Goal: Task Accomplishment & Management: Manage account settings

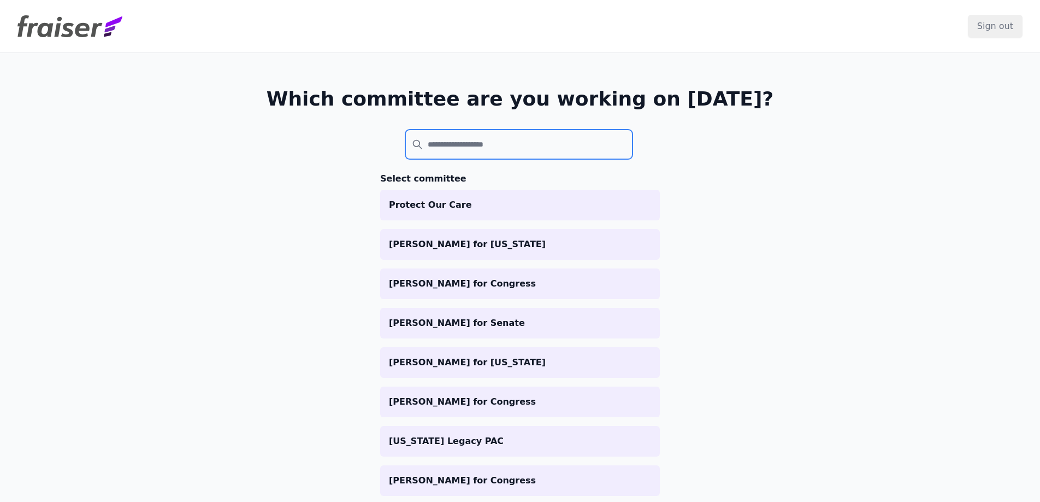
click at [474, 138] on input "search" at bounding box center [518, 144] width 227 height 30
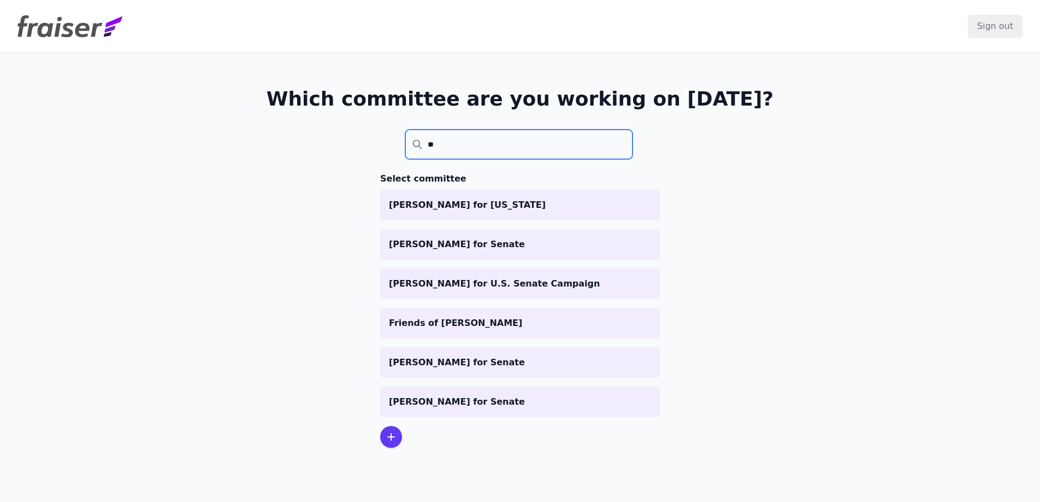
type input "*"
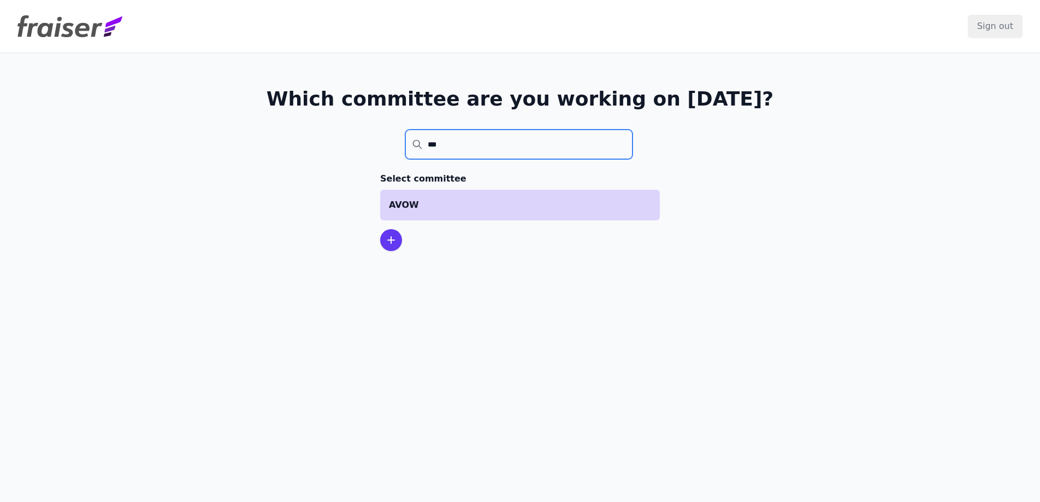
type input "***"
click at [543, 199] on p "AVOW" at bounding box center [520, 204] width 262 height 13
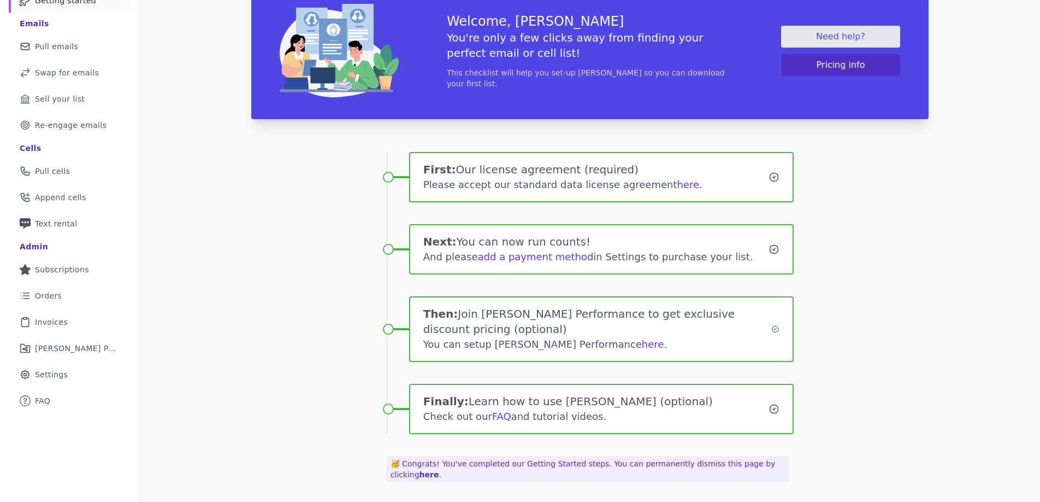
scroll to position [84, 0]
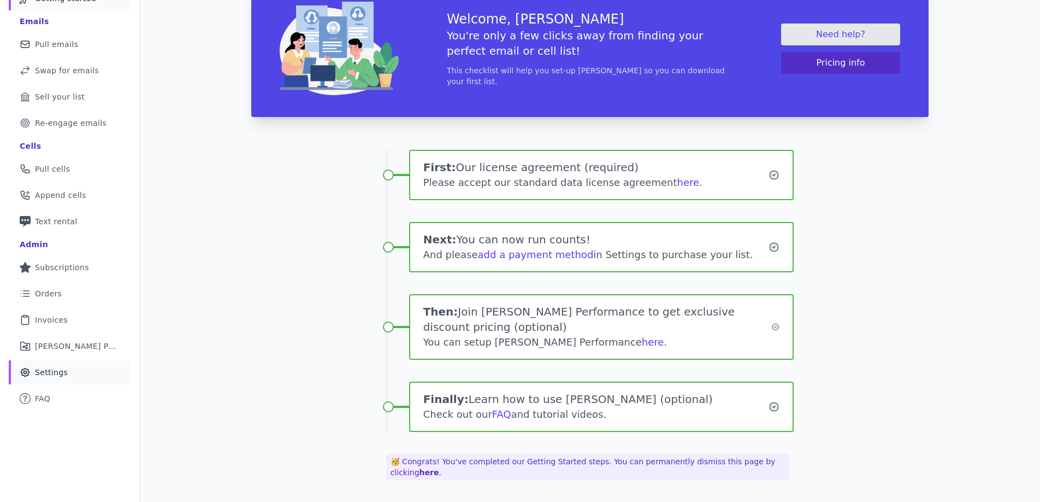
click at [62, 369] on span "Settings" at bounding box center [51, 372] width 33 height 11
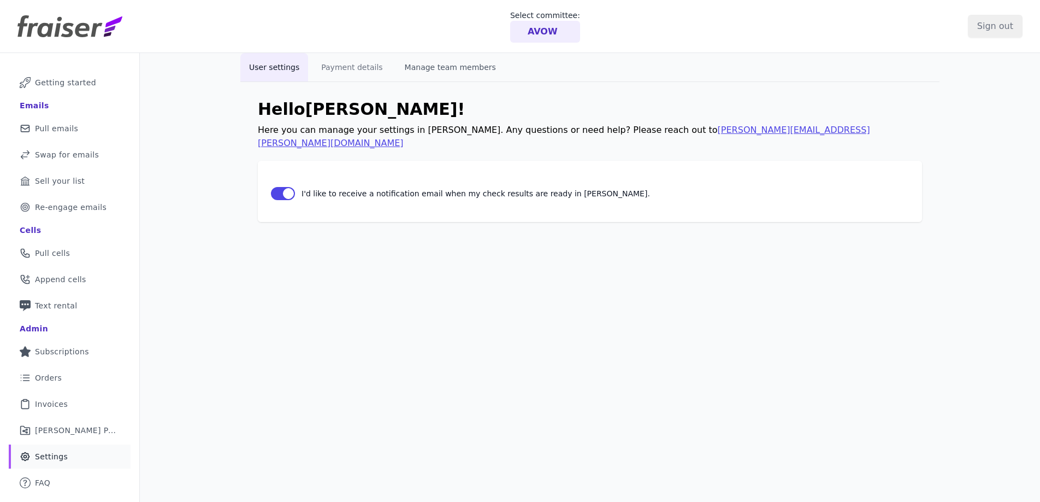
click at [444, 61] on button "Manage team members" at bounding box center [450, 67] width 109 height 28
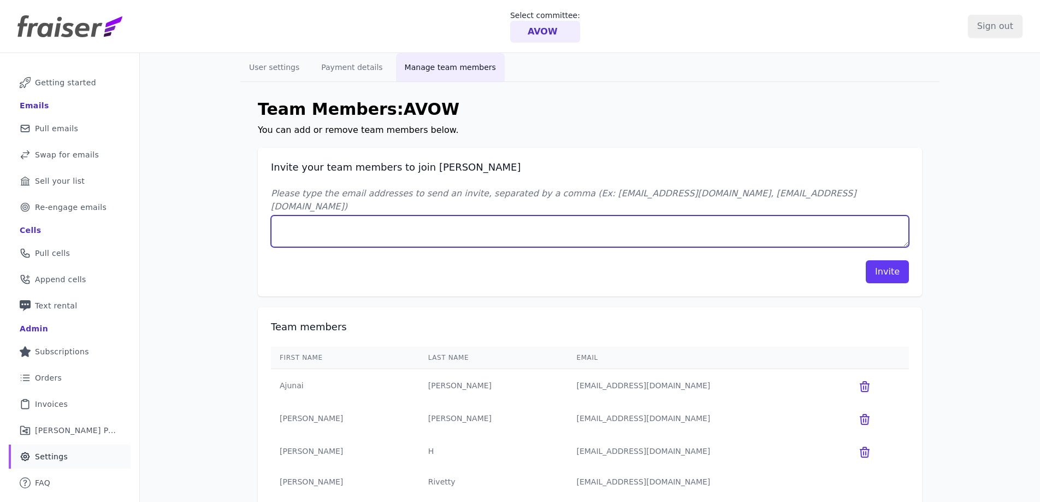
click at [456, 219] on textarea "Please type the email addresses to send an invite, separated by a comma (Ex: jo…" at bounding box center [590, 231] width 638 height 32
paste textarea "rli@authentic.org"
type textarea "rli@authentic.org"
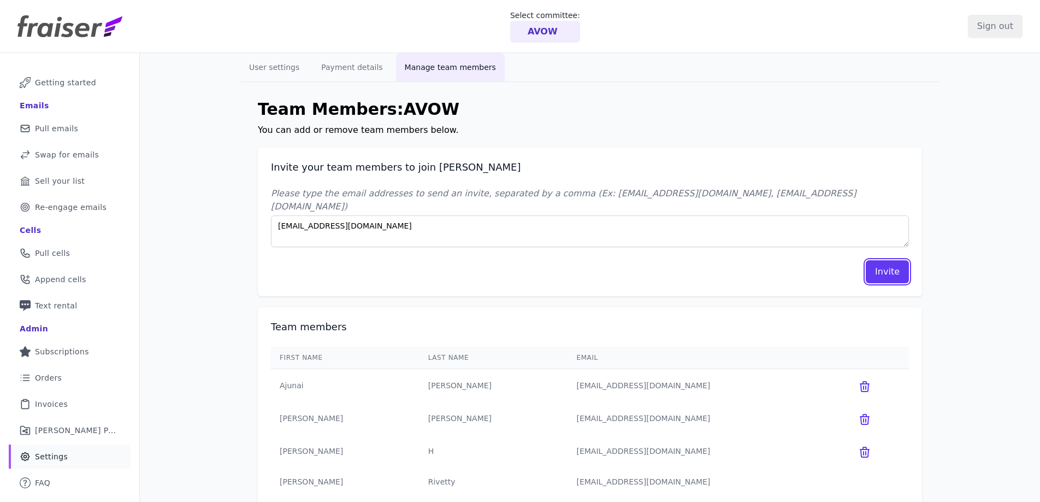
click at [883, 263] on button "Invite" at bounding box center [887, 271] width 43 height 23
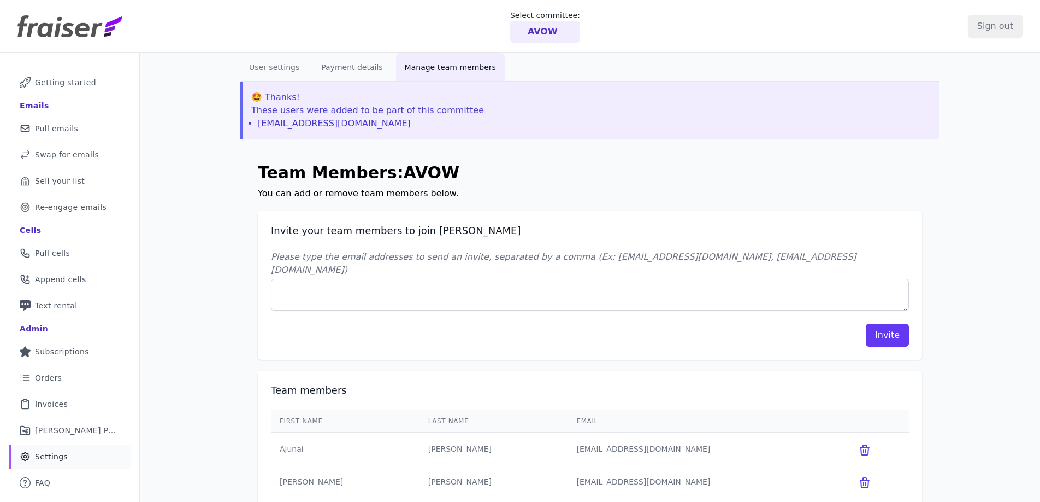
click at [544, 38] on p "AVOW" at bounding box center [543, 31] width 30 height 13
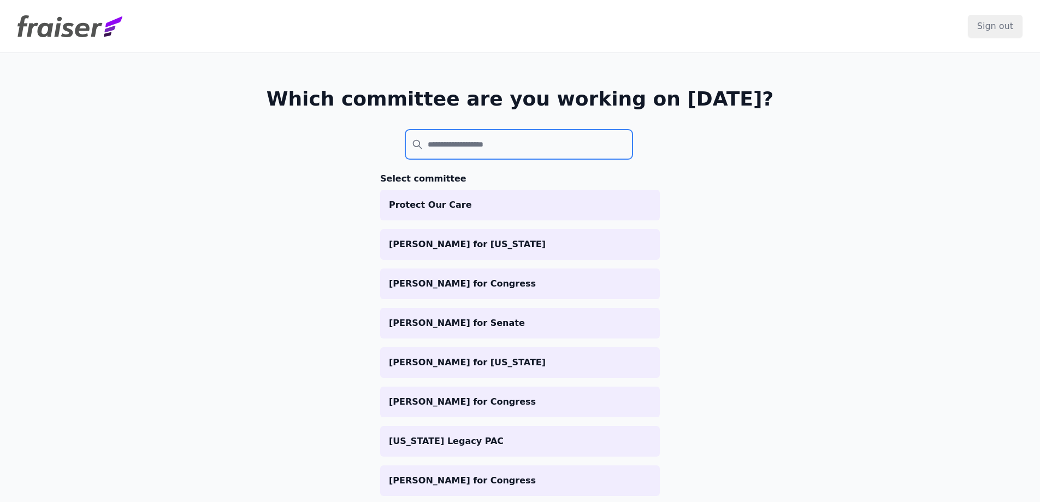
click at [496, 144] on input "search" at bounding box center [518, 144] width 227 height 30
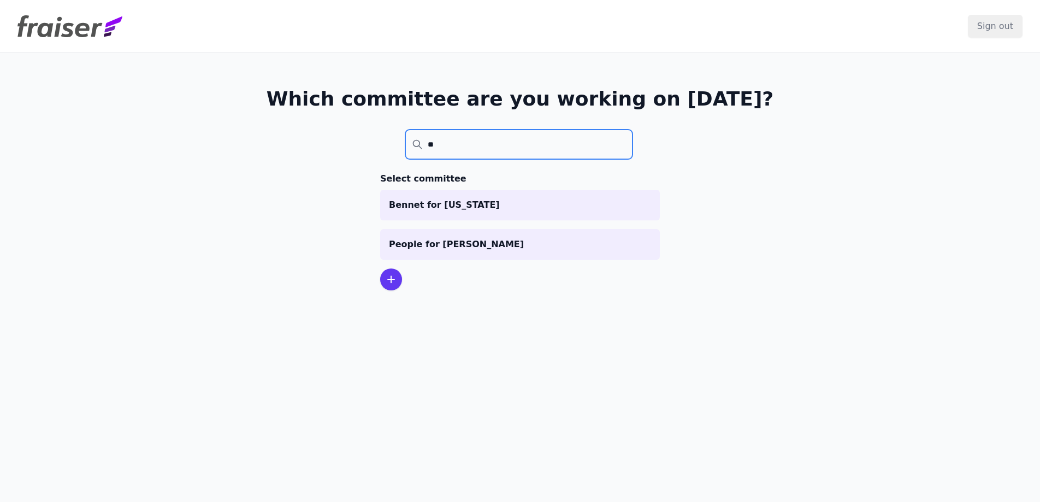
type input "*"
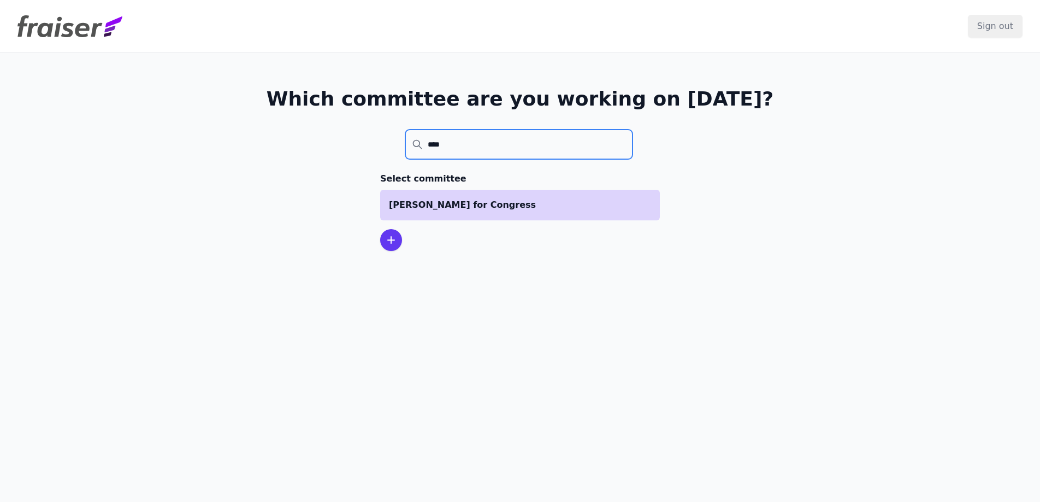
type input "****"
click at [550, 207] on p "[PERSON_NAME] for Congress" at bounding box center [520, 204] width 262 height 13
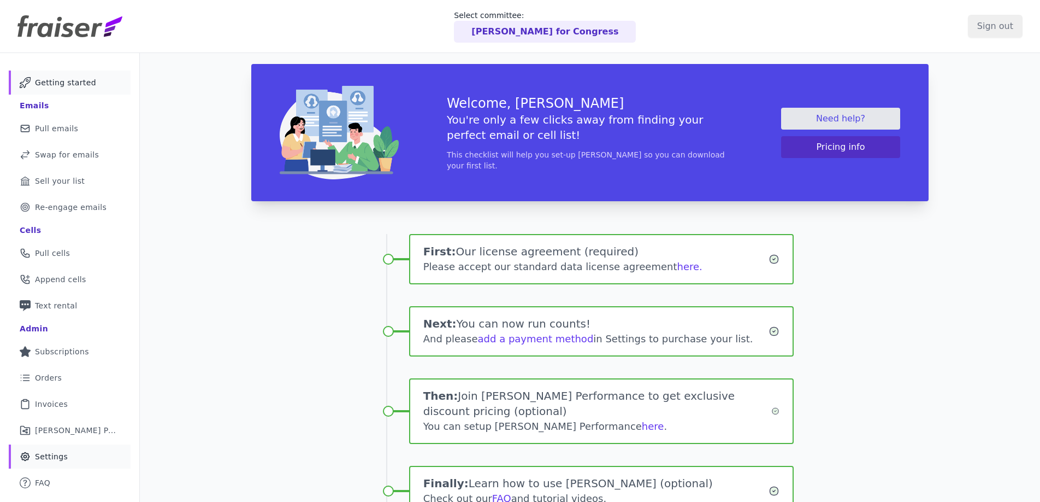
click at [58, 457] on span "Settings" at bounding box center [51, 456] width 33 height 11
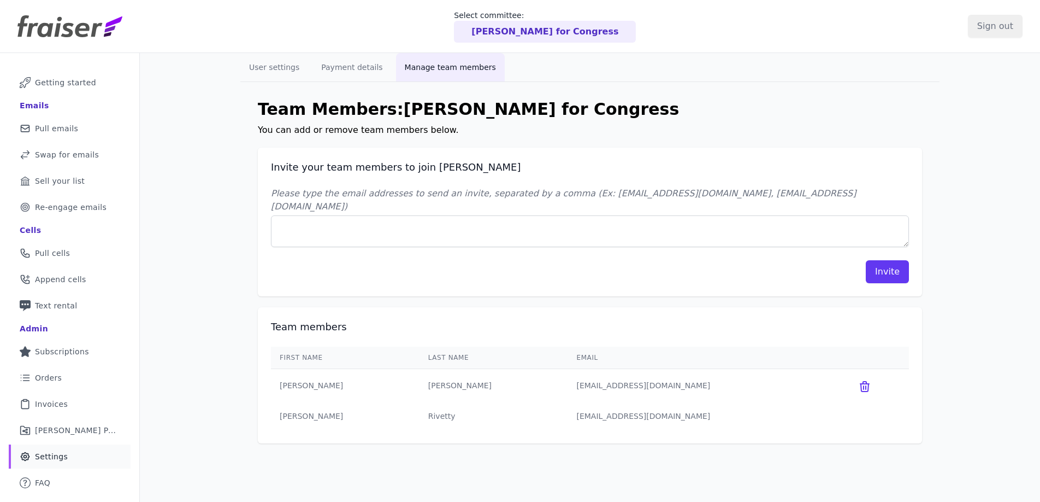
click at [367, 260] on div "Invite" at bounding box center [590, 271] width 638 height 23
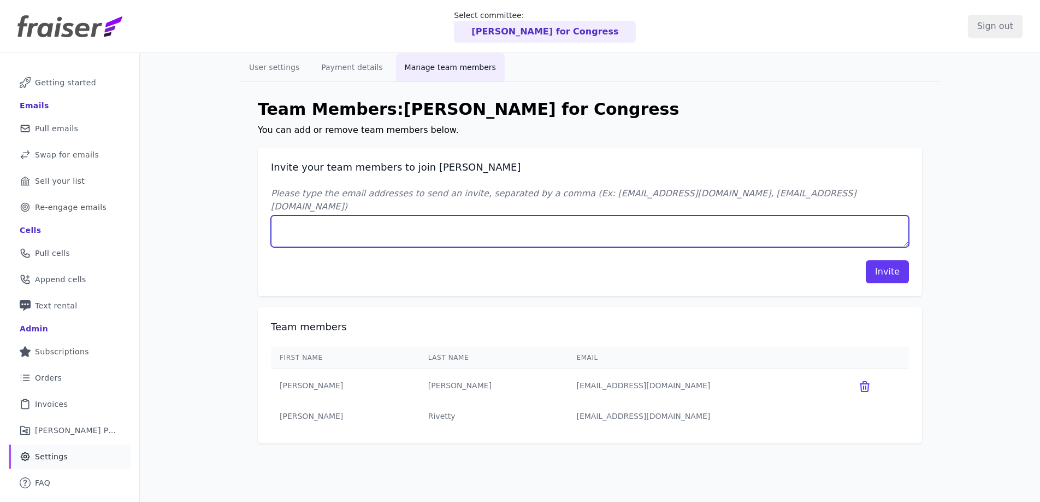
click at [356, 230] on textarea "Please type the email addresses to send an invite, separated by a comma (Ex: jo…" at bounding box center [590, 231] width 638 height 32
paste textarea "rli@authentic.org"
type textarea "rli@authentic.org"
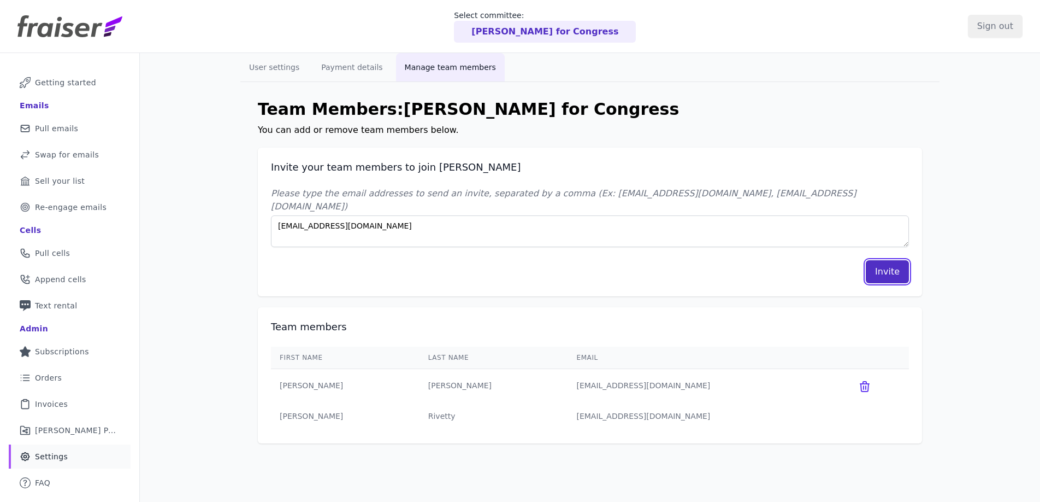
click at [882, 263] on button "Invite" at bounding box center [887, 271] width 43 height 23
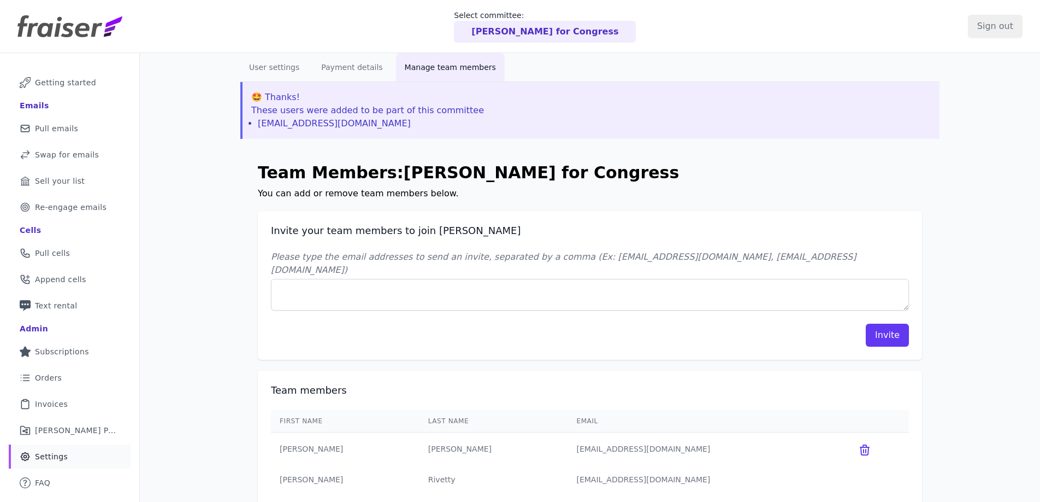
click at [495, 37] on p "[PERSON_NAME] for Congress" at bounding box center [545, 31] width 147 height 13
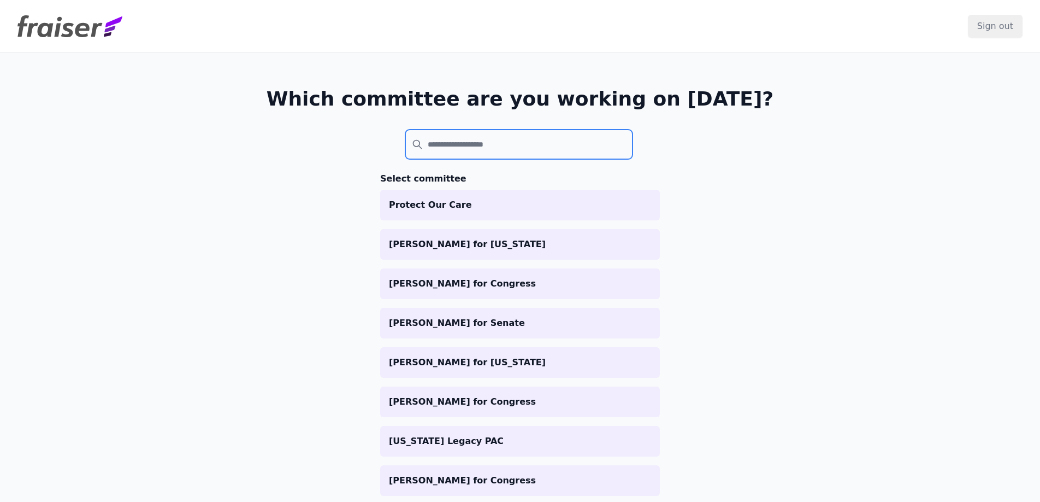
click at [480, 138] on input "search" at bounding box center [518, 144] width 227 height 30
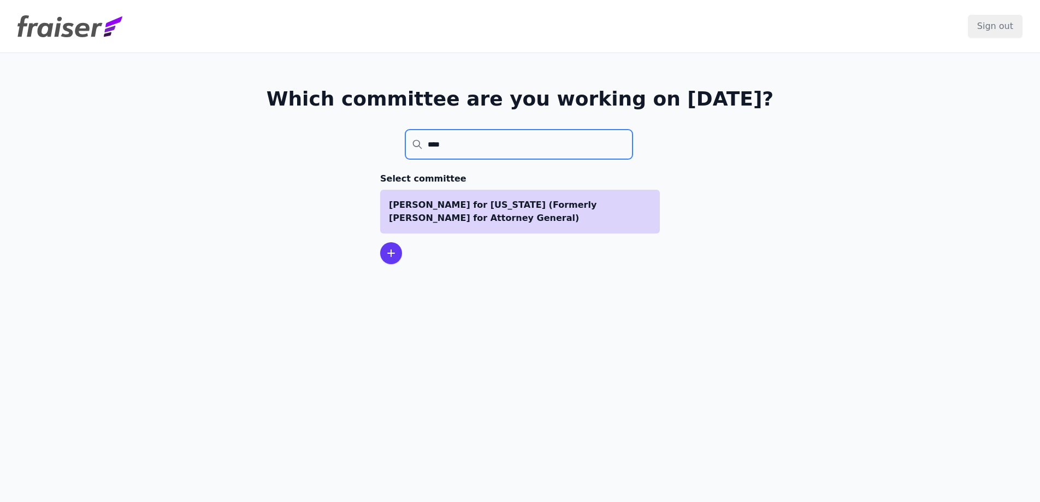
type input "****"
click at [514, 212] on p "[PERSON_NAME] for [US_STATE] (Formerly [PERSON_NAME] for Attorney General)" at bounding box center [520, 211] width 262 height 26
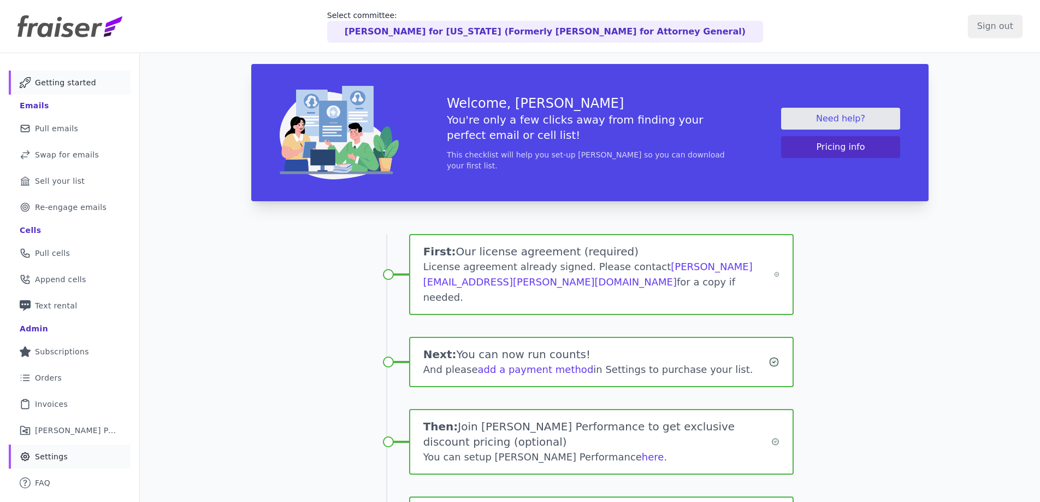
click at [85, 448] on link "Gear Icon Outline of a gear Settings" at bounding box center [70, 456] width 122 height 24
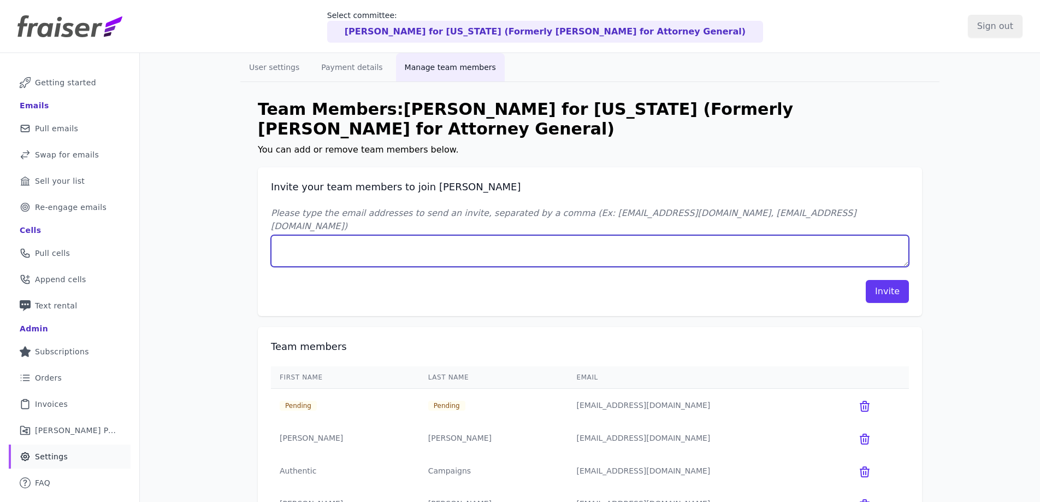
click at [475, 237] on textarea "Please type the email addresses to send an invite, separated by a comma (Ex: jo…" at bounding box center [590, 251] width 638 height 32
paste textarea "rli@authentic.org"
type textarea "rli@authentic.org"
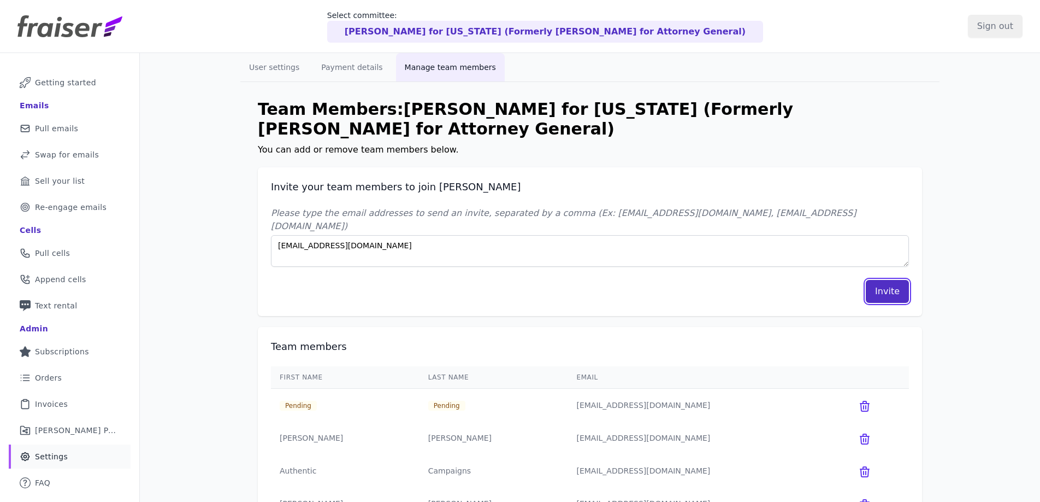
click at [886, 280] on button "Invite" at bounding box center [887, 291] width 43 height 23
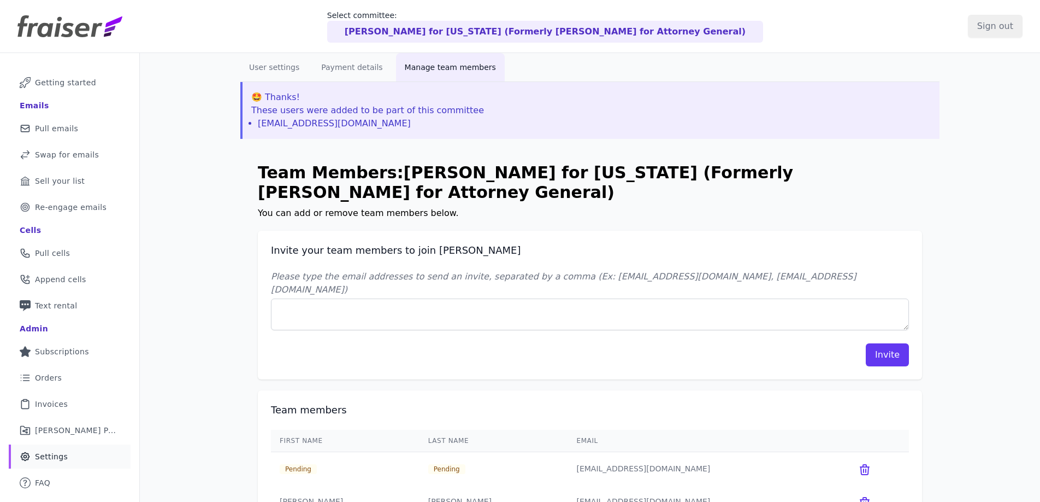
click at [414, 35] on p "[PERSON_NAME] for [US_STATE] (Formerly [PERSON_NAME] for Attorney General)" at bounding box center [545, 31] width 401 height 13
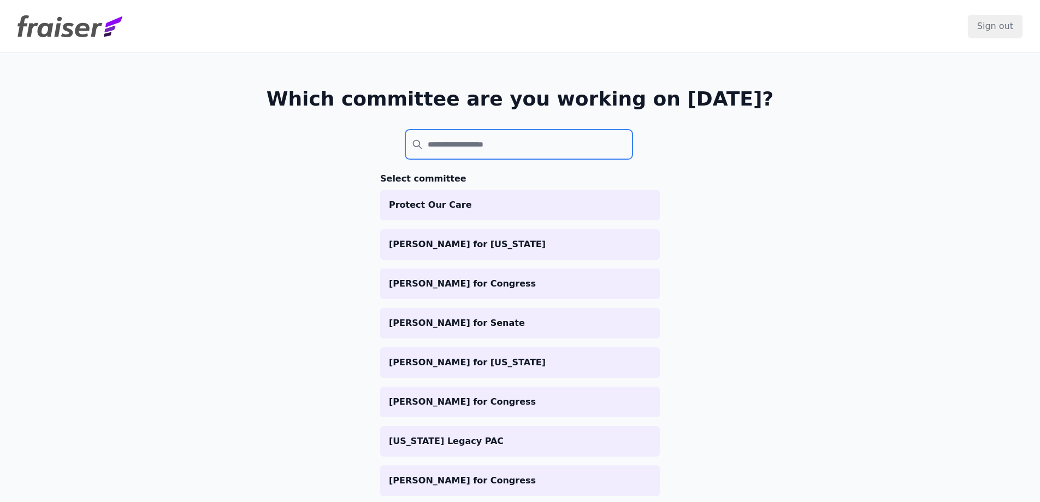
click at [464, 142] on input "search" at bounding box center [518, 144] width 227 height 30
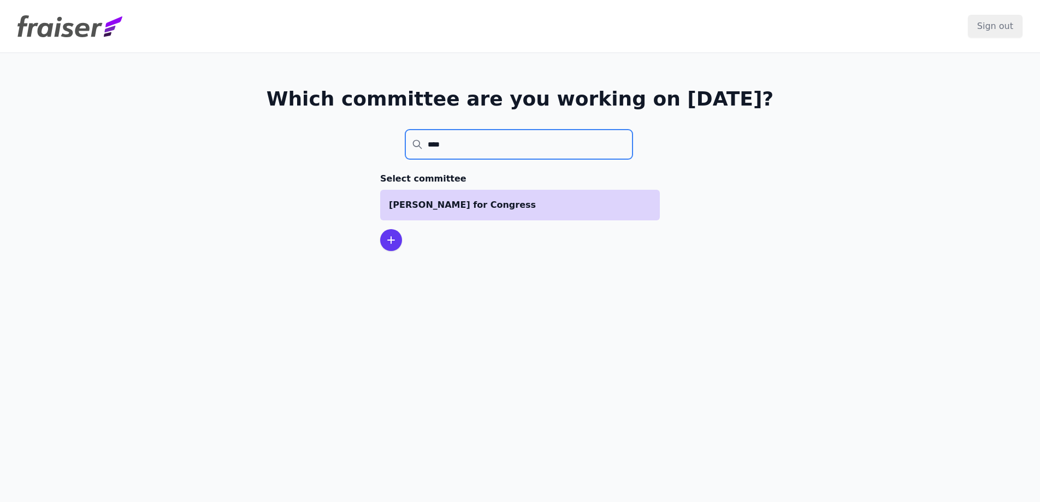
type input "****"
click at [512, 198] on p "[PERSON_NAME] for Congress" at bounding box center [520, 204] width 262 height 13
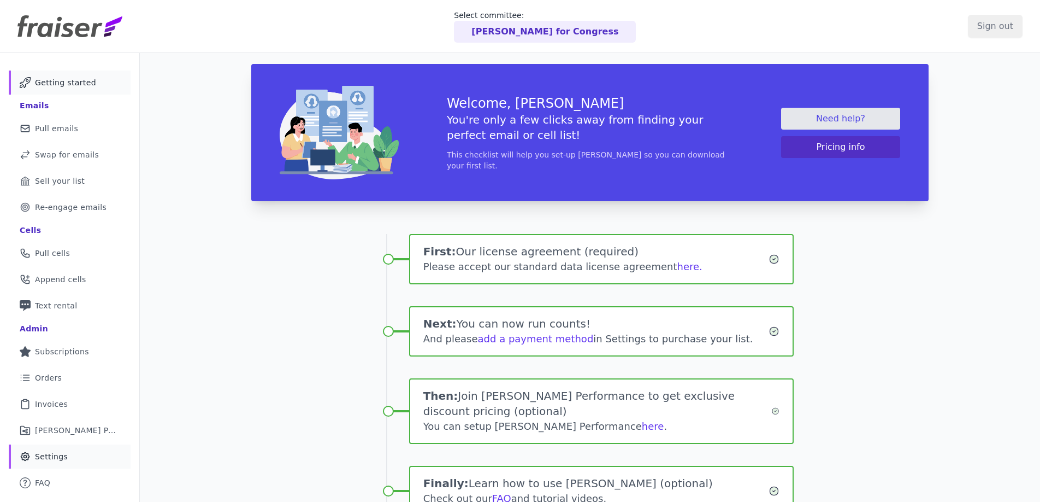
click at [60, 456] on span "Settings" at bounding box center [51, 456] width 33 height 11
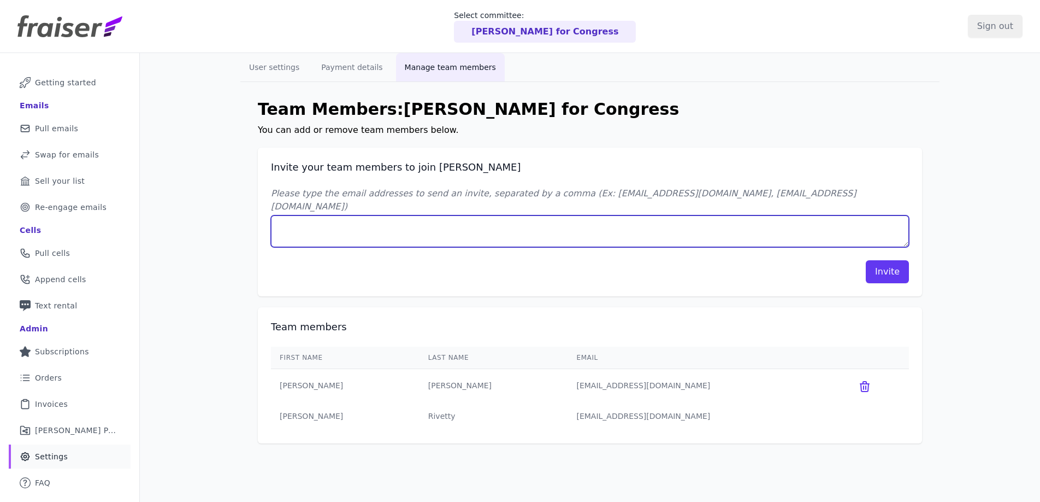
click at [413, 221] on textarea "Please type the email addresses to send an invite, separated by a comma (Ex: jo…" at bounding box center [590, 231] width 638 height 32
paste textarea "[EMAIL_ADDRESS][DOMAIN_NAME]"
type textarea "[EMAIL_ADDRESS][DOMAIN_NAME]"
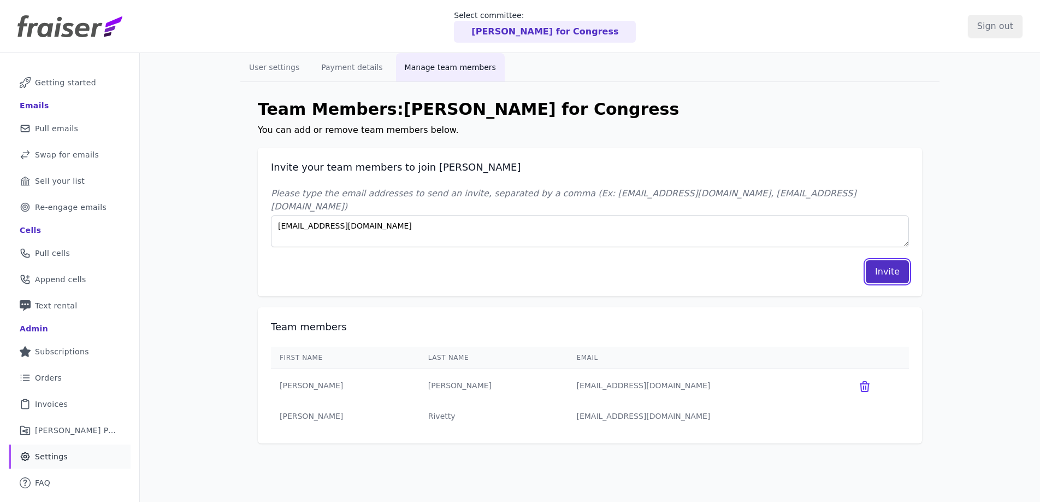
click at [885, 263] on button "Invite" at bounding box center [887, 271] width 43 height 23
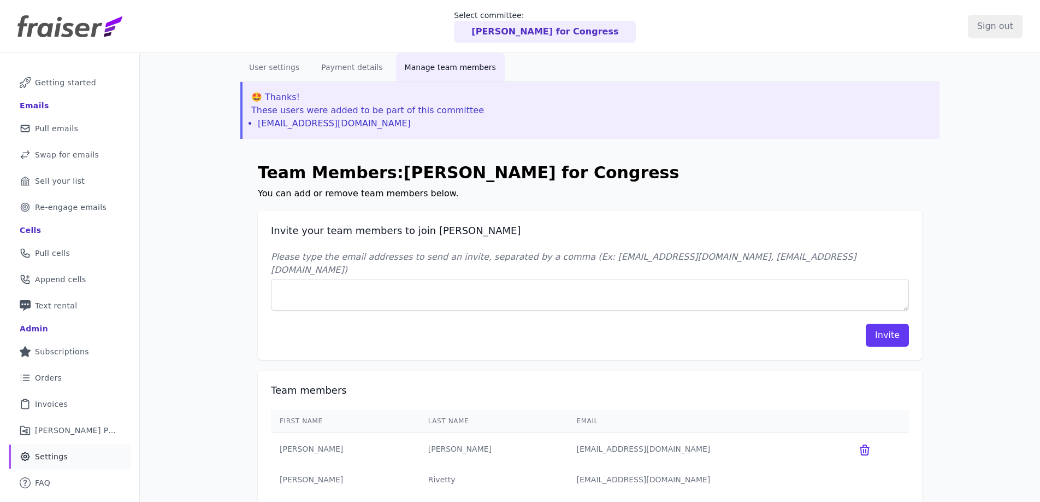
click at [555, 33] on p "[PERSON_NAME] for Congress" at bounding box center [545, 31] width 147 height 13
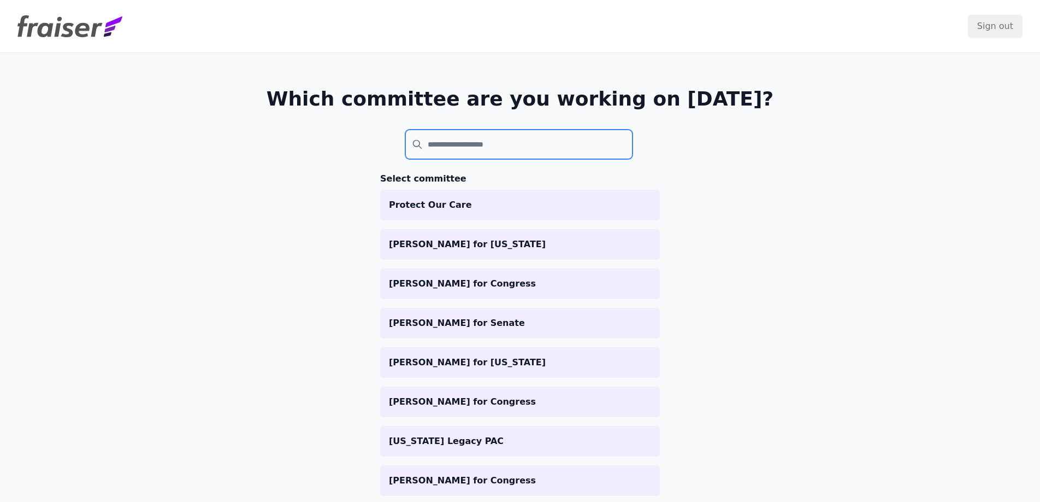
click at [520, 133] on input "search" at bounding box center [518, 144] width 227 height 30
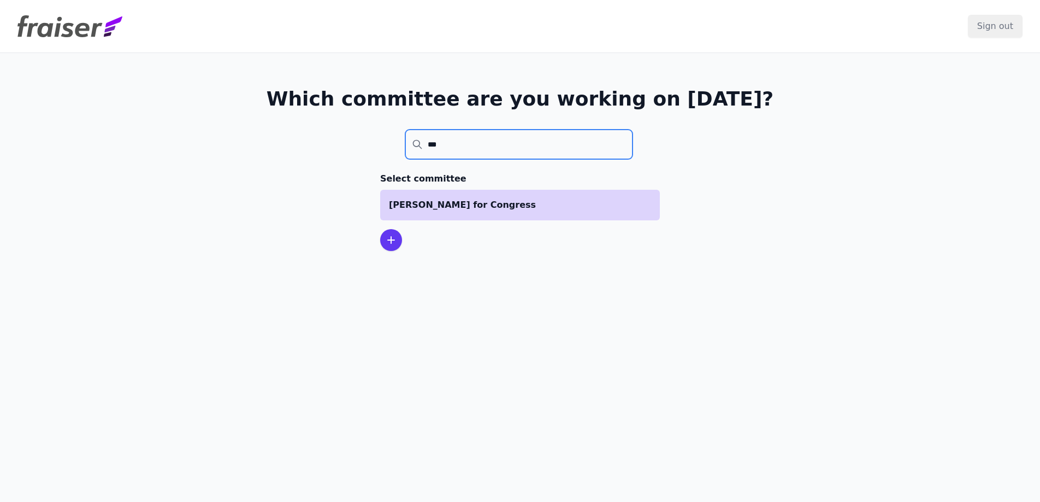
type input "***"
click at [497, 210] on p "[PERSON_NAME] for Congress" at bounding box center [520, 204] width 262 height 13
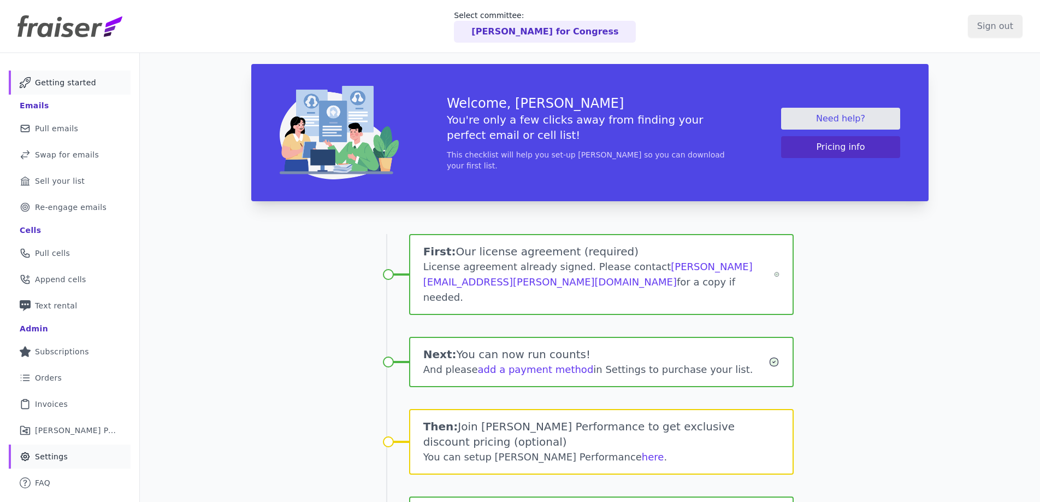
click at [76, 450] on link "Gear Icon Outline of a gear Settings" at bounding box center [70, 456] width 122 height 24
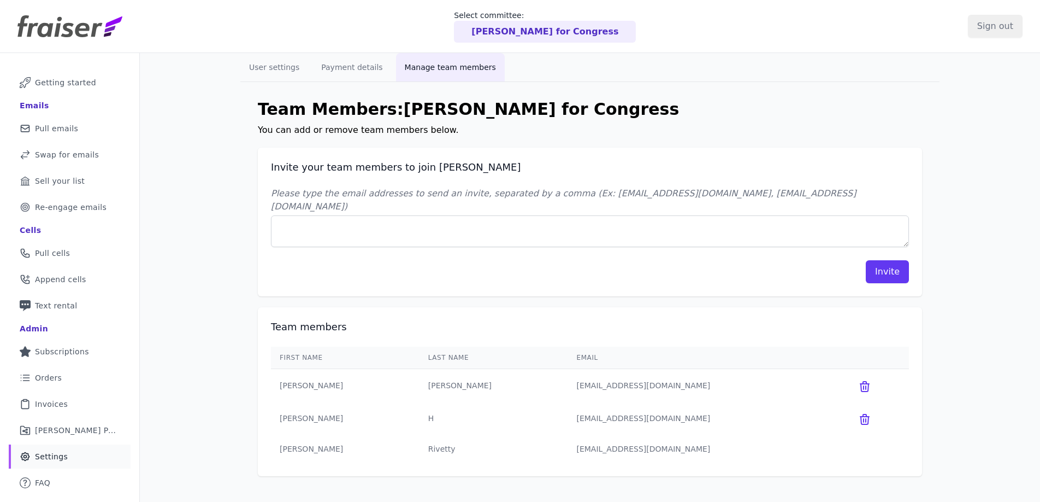
click at [561, 241] on div "Please type the email addresses to send an invite, separated by a comma (Ex: jo…" at bounding box center [590, 235] width 638 height 96
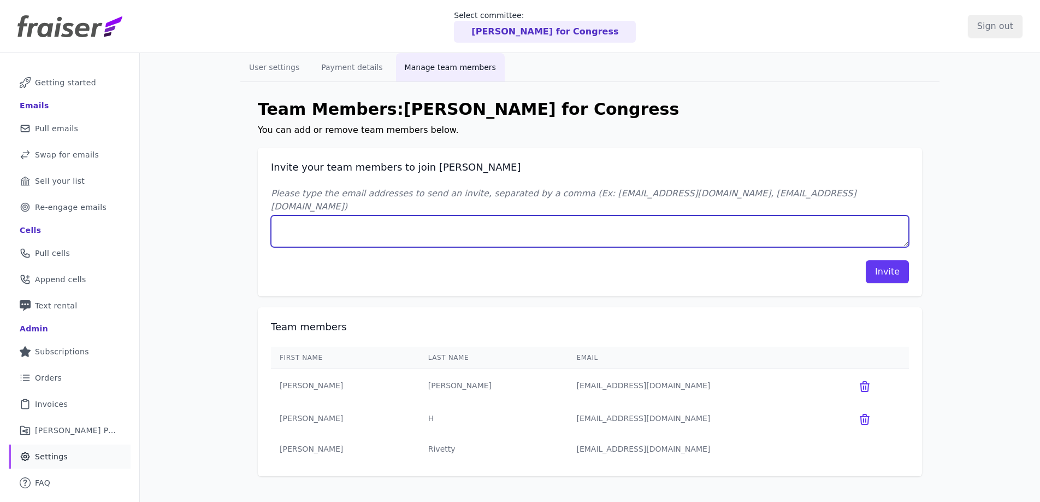
click at [552, 223] on textarea "Please type the email addresses to send an invite, separated by a comma (Ex: jo…" at bounding box center [590, 231] width 638 height 32
paste textarea "rli@authentic.org"
type textarea "rli@authentic.org"
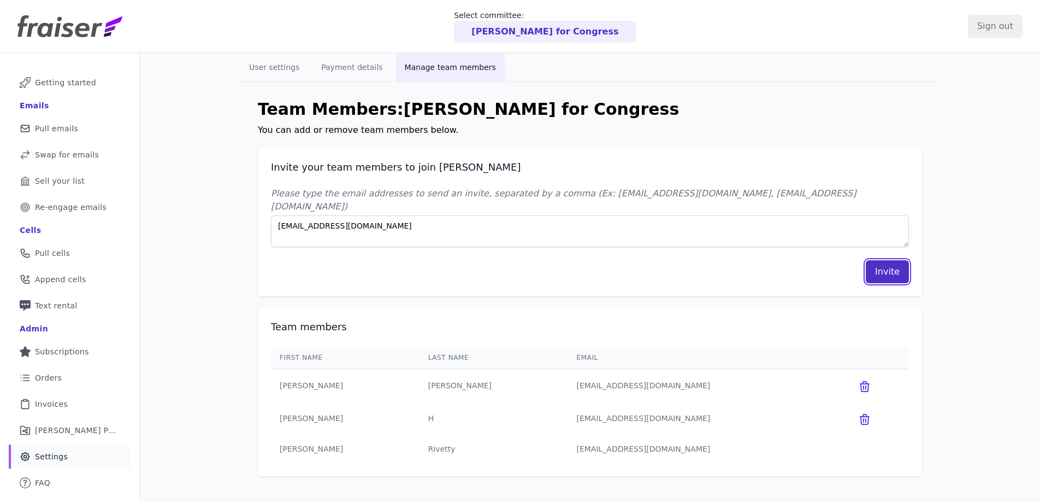
click at [887, 260] on button "Invite" at bounding box center [887, 271] width 43 height 23
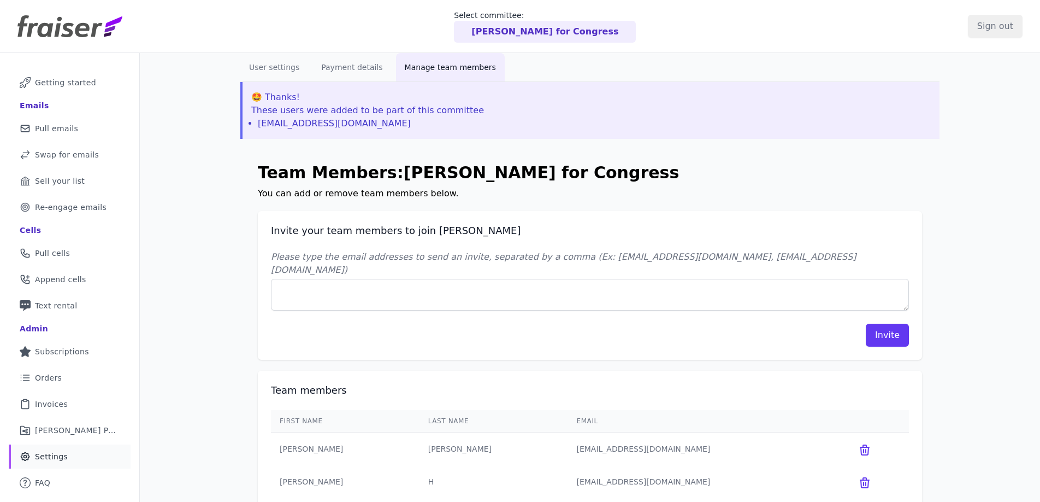
click at [550, 28] on p "[PERSON_NAME] for Congress" at bounding box center [545, 31] width 147 height 13
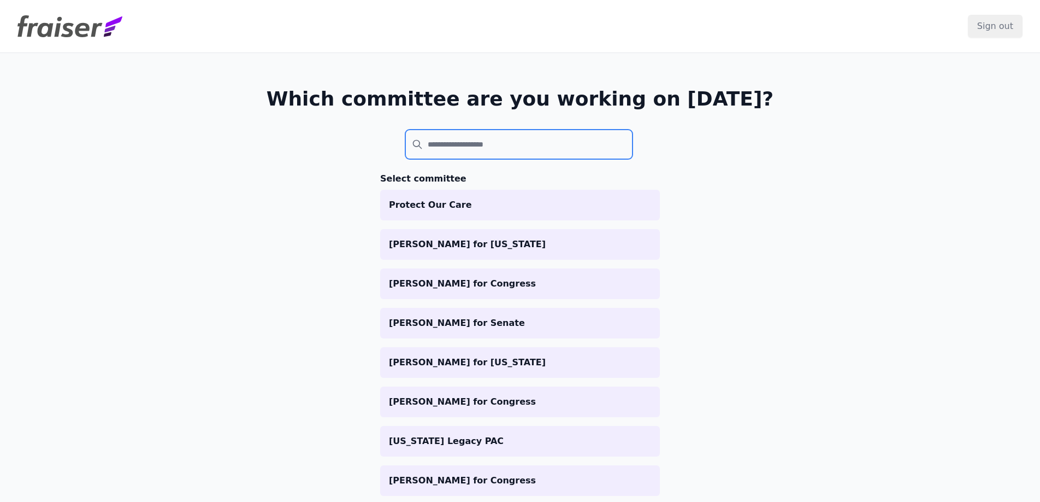
click at [490, 146] on input "search" at bounding box center [518, 144] width 227 height 30
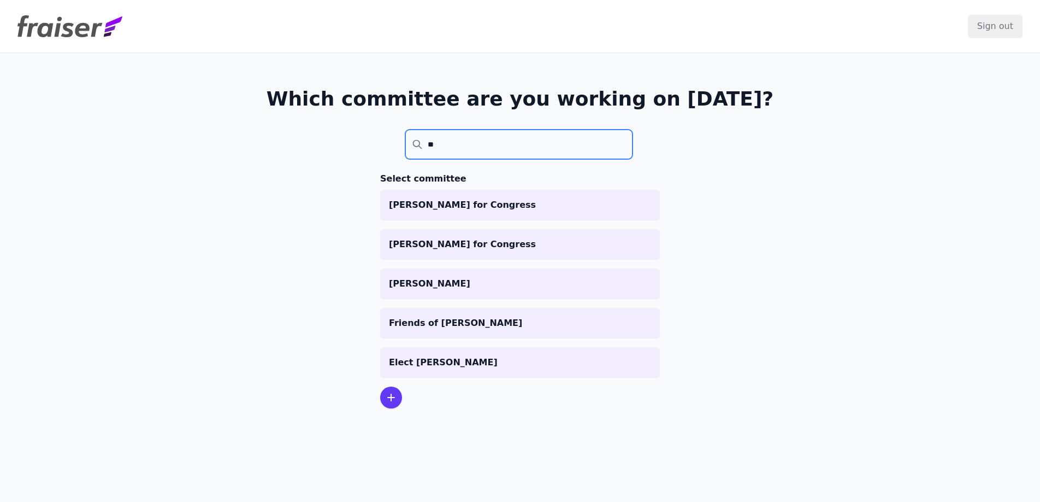
type input "*"
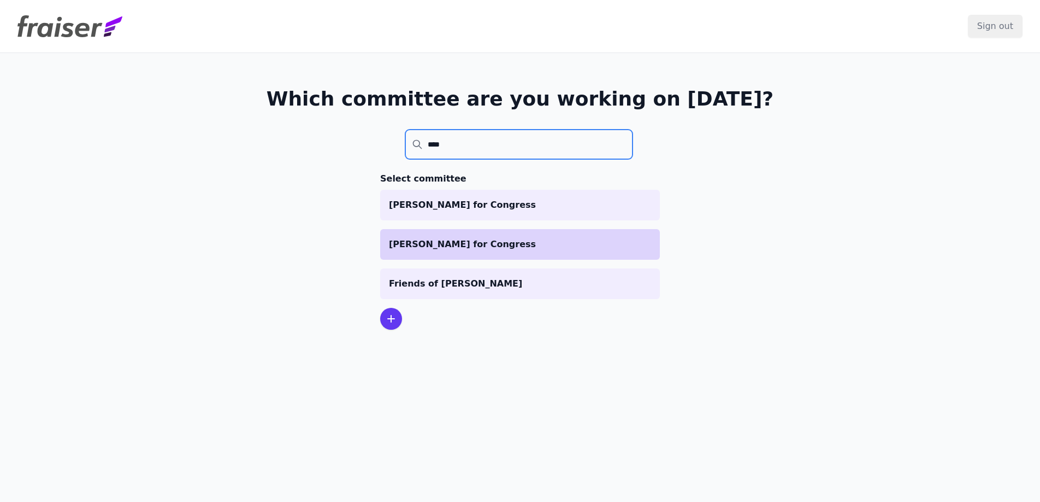
type input "****"
click at [562, 242] on p "[PERSON_NAME] for Congress" at bounding box center [520, 244] width 262 height 13
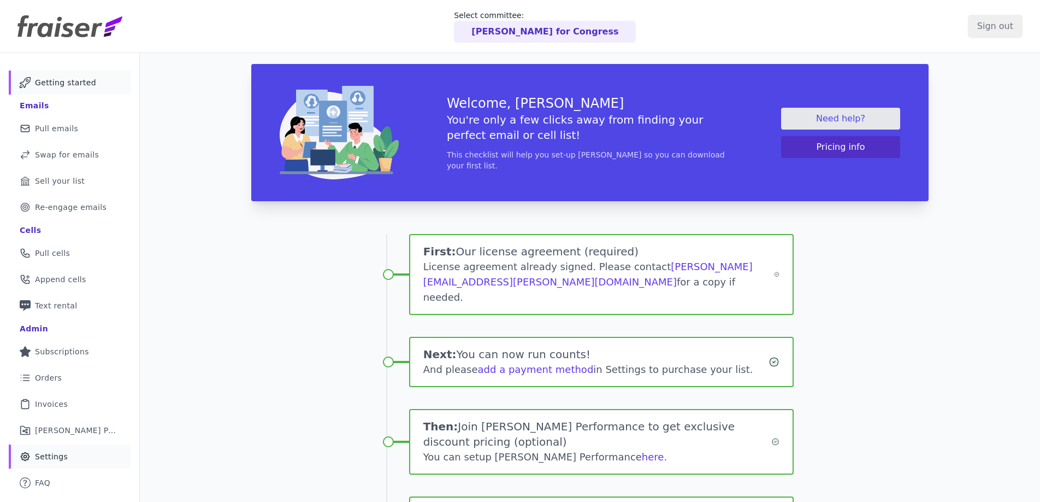
click at [76, 451] on link "Gear Icon Outline of a gear Settings" at bounding box center [70, 456] width 122 height 24
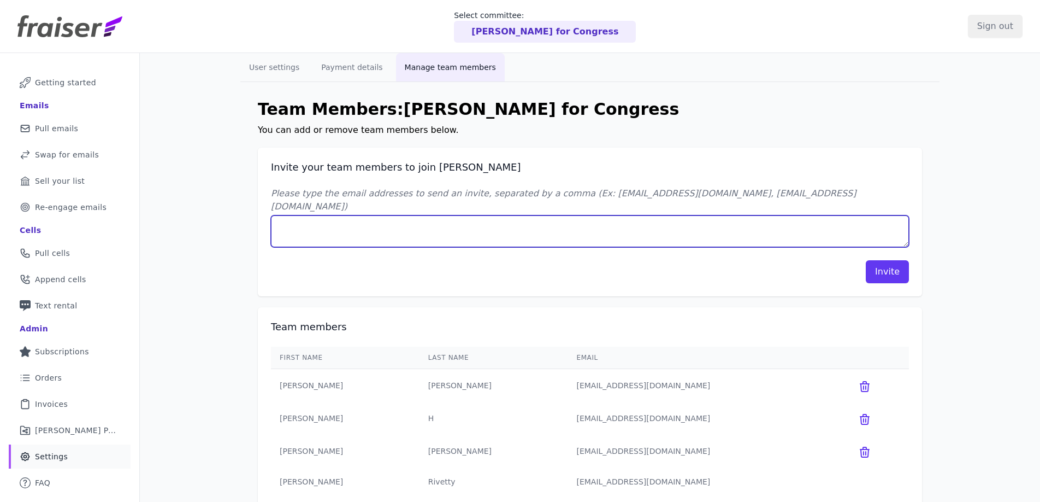
click at [467, 215] on textarea "Please type the email addresses to send an invite, separated by a comma (Ex: jo…" at bounding box center [590, 231] width 638 height 32
paste textarea "[EMAIL_ADDRESS][DOMAIN_NAME]"
type textarea "rli@authentic.org"
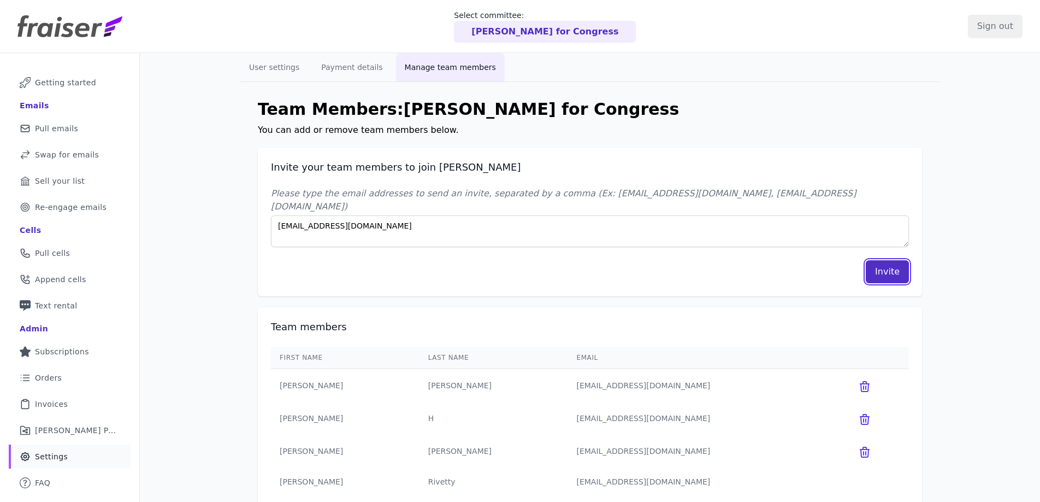
click at [876, 260] on button "Invite" at bounding box center [887, 271] width 43 height 23
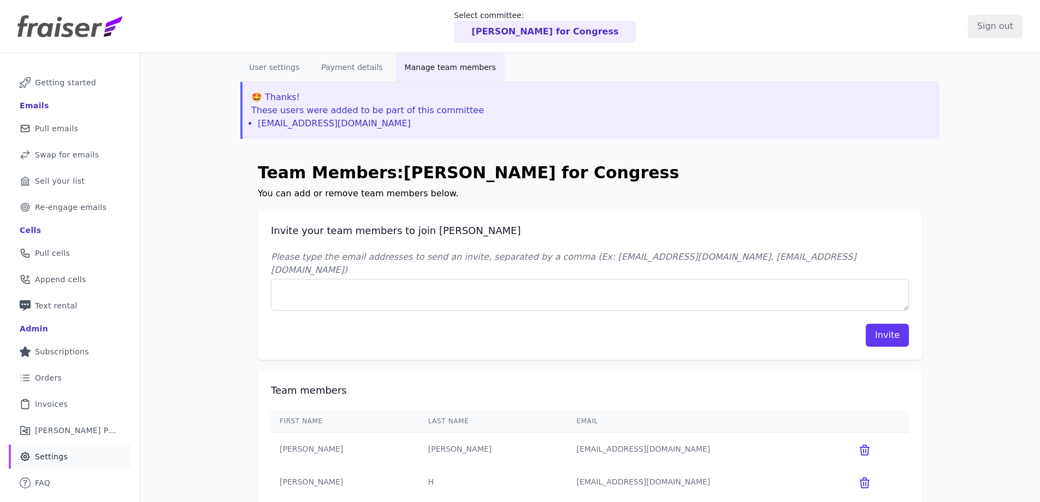
click at [504, 32] on p "[PERSON_NAME] for Congress" at bounding box center [545, 31] width 147 height 13
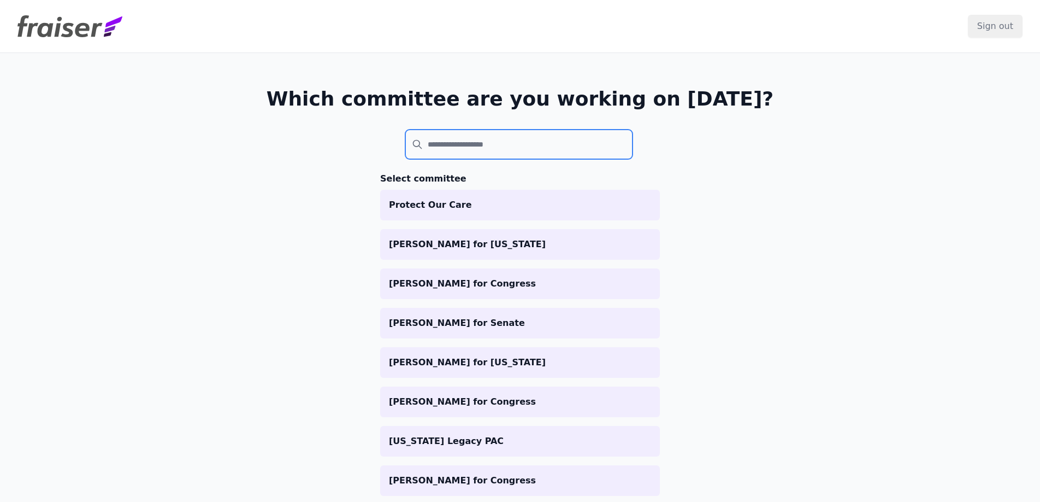
click at [499, 131] on input "search" at bounding box center [518, 144] width 227 height 30
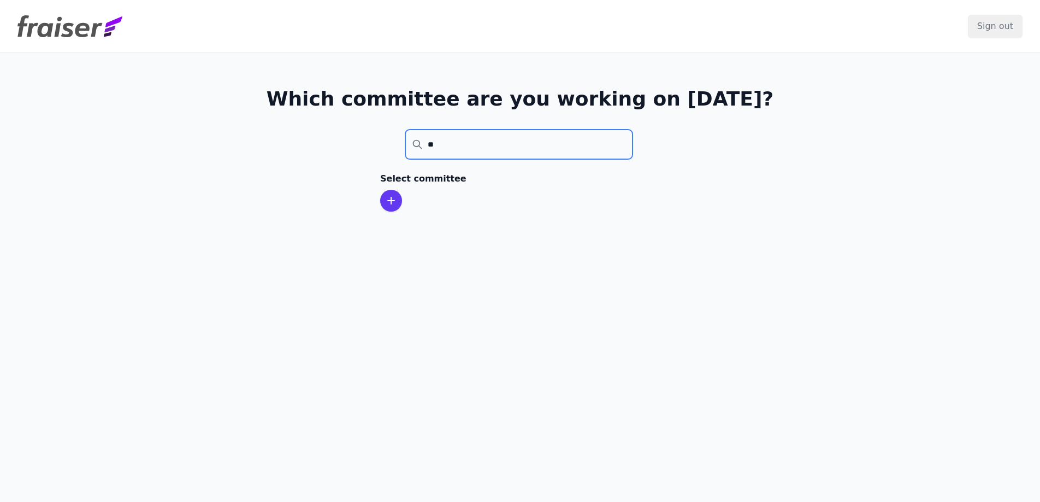
type input "*"
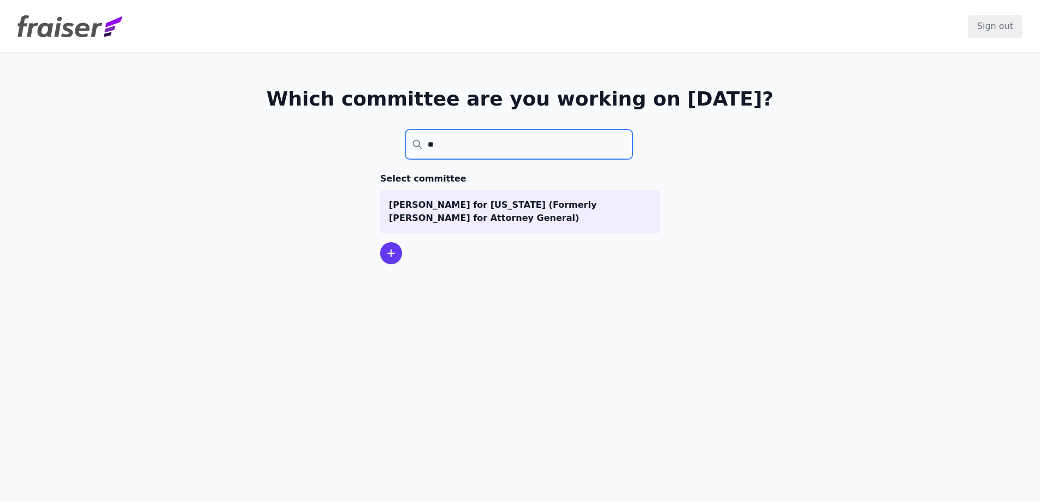
type input "*"
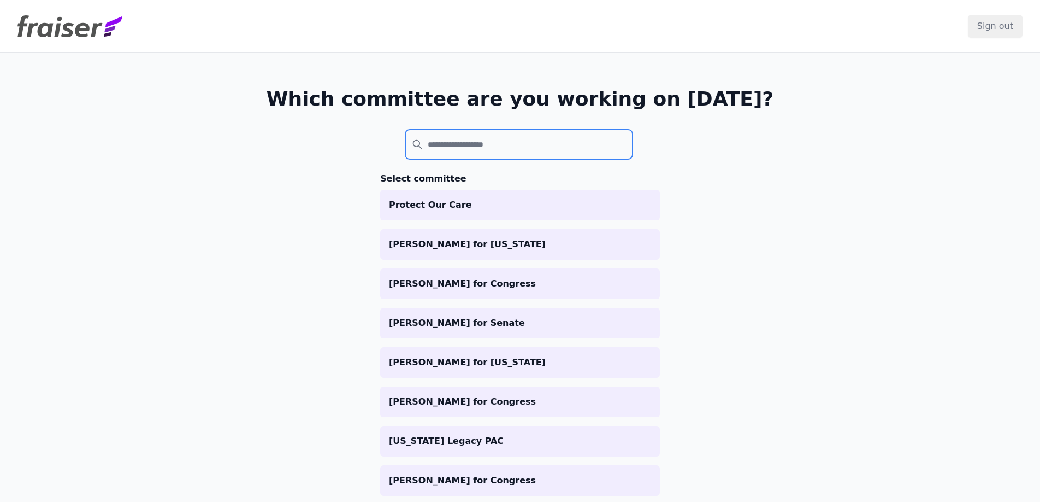
type input "*"
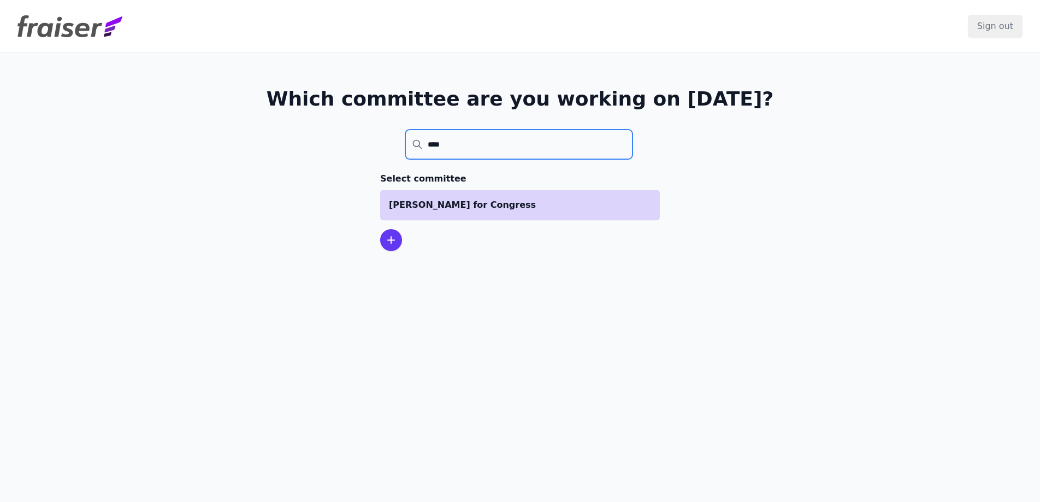
type input "****"
click at [552, 201] on p "[PERSON_NAME] for Congress" at bounding box center [520, 204] width 262 height 13
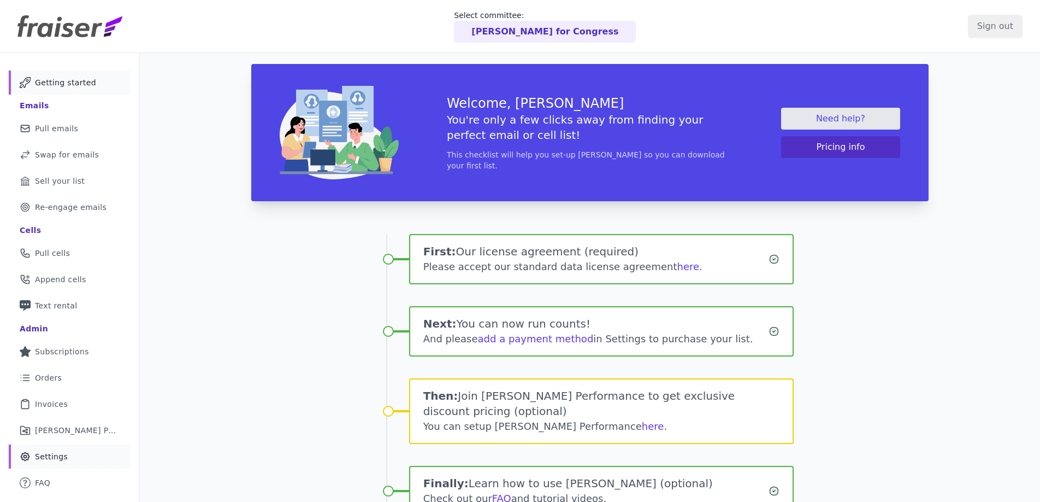
click at [59, 459] on span "Settings" at bounding box center [51, 456] width 33 height 11
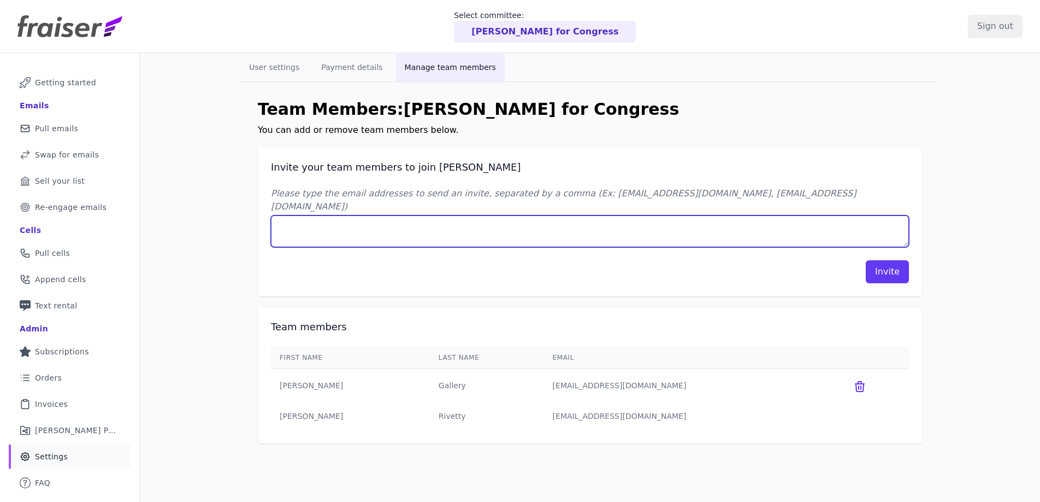
drag, startPoint x: 545, startPoint y: 213, endPoint x: 551, endPoint y: 216, distance: 6.8
click at [545, 215] on textarea "Please type the email addresses to send an invite, separated by a comma (Ex: [E…" at bounding box center [590, 231] width 638 height 32
paste textarea "[EMAIL_ADDRESS][DOMAIN_NAME]"
type textarea "[EMAIL_ADDRESS][DOMAIN_NAME]"
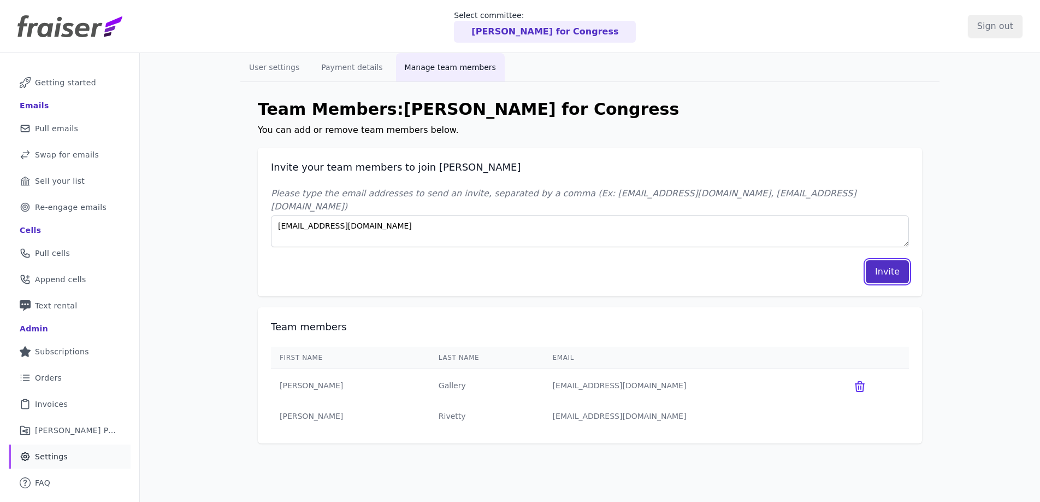
click at [880, 260] on button "Invite" at bounding box center [887, 271] width 43 height 23
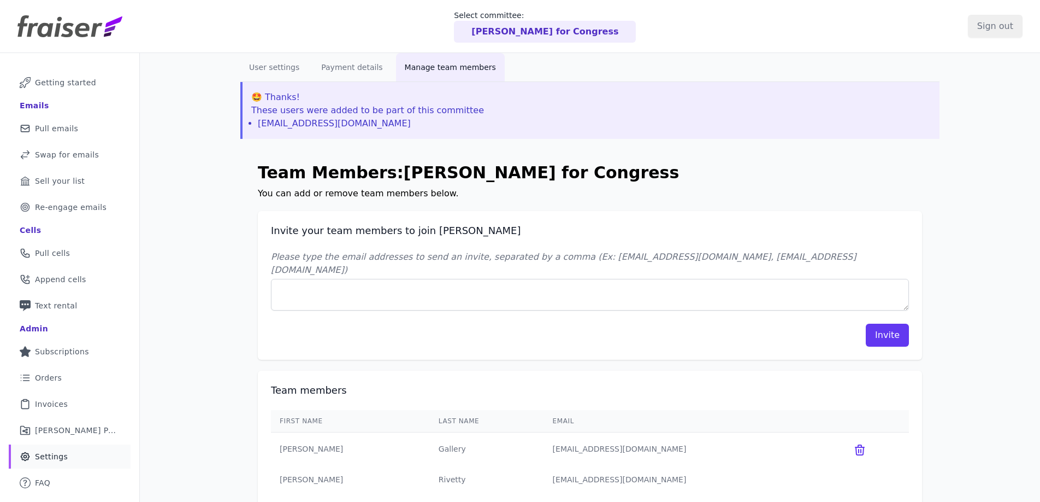
click at [539, 32] on p "[PERSON_NAME] for Congress" at bounding box center [545, 31] width 147 height 13
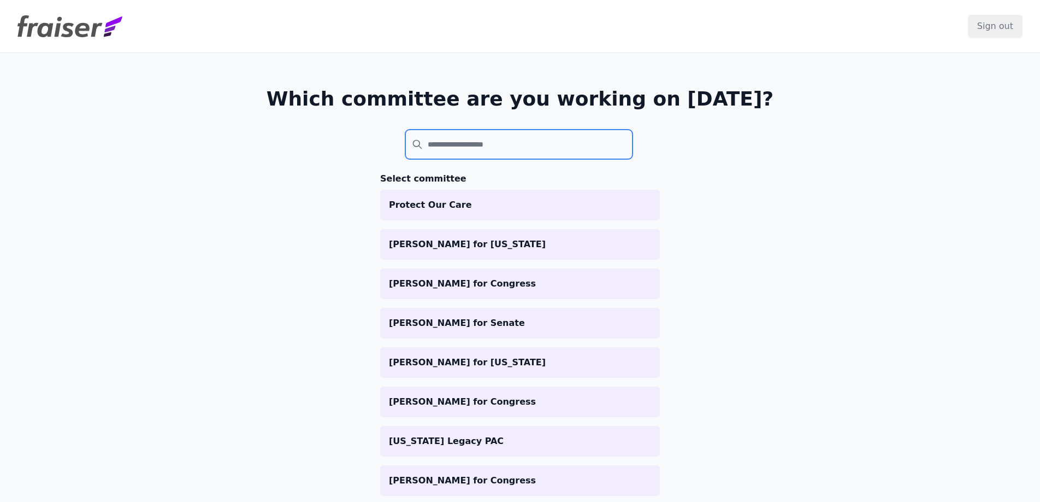
click at [510, 142] on input "search" at bounding box center [518, 144] width 227 height 30
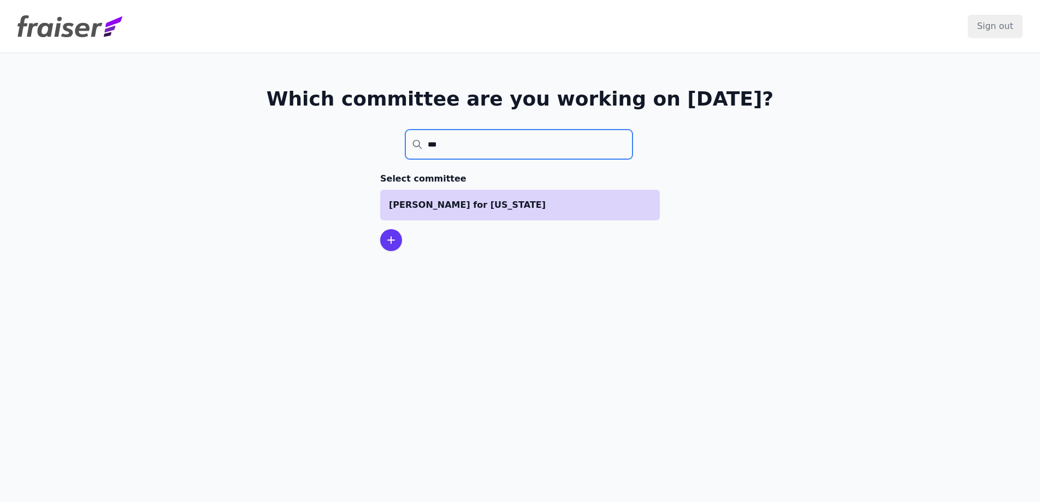
type input "***"
click at [526, 201] on p "[PERSON_NAME] for [US_STATE]" at bounding box center [520, 204] width 262 height 13
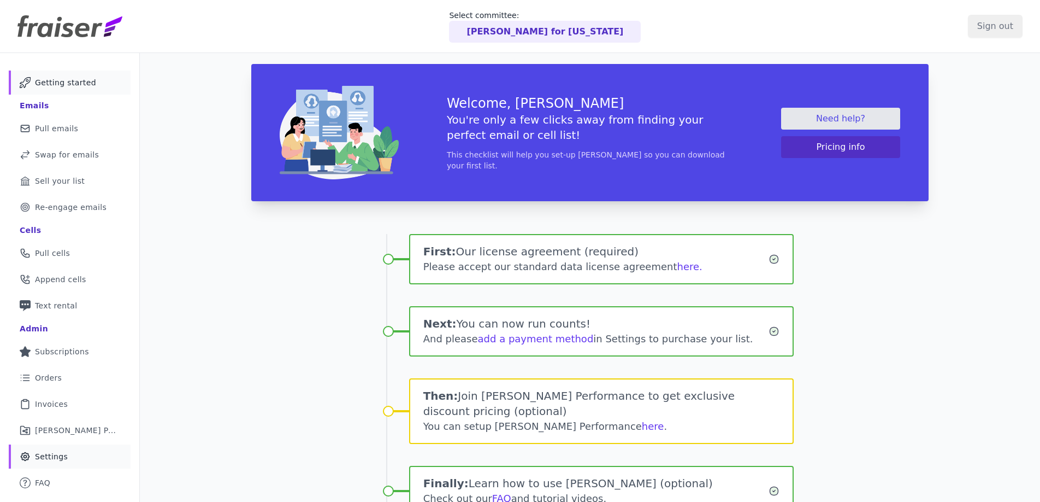
click at [49, 454] on span "Settings" at bounding box center [51, 456] width 33 height 11
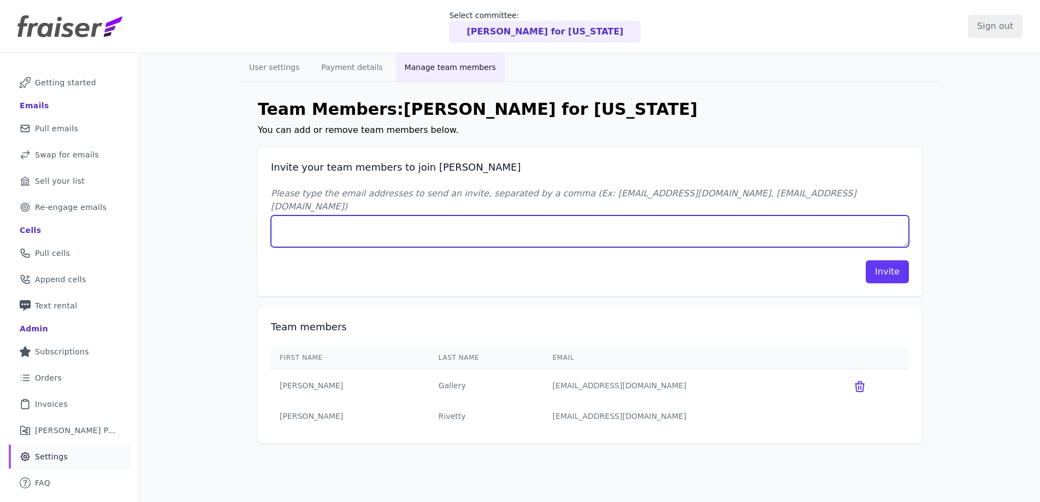
click at [486, 215] on textarea "Please type the email addresses to send an invite, separated by a comma (Ex: [E…" at bounding box center [590, 231] width 638 height 32
paste textarea "[EMAIL_ADDRESS][DOMAIN_NAME]"
type textarea "[EMAIL_ADDRESS][DOMAIN_NAME]"
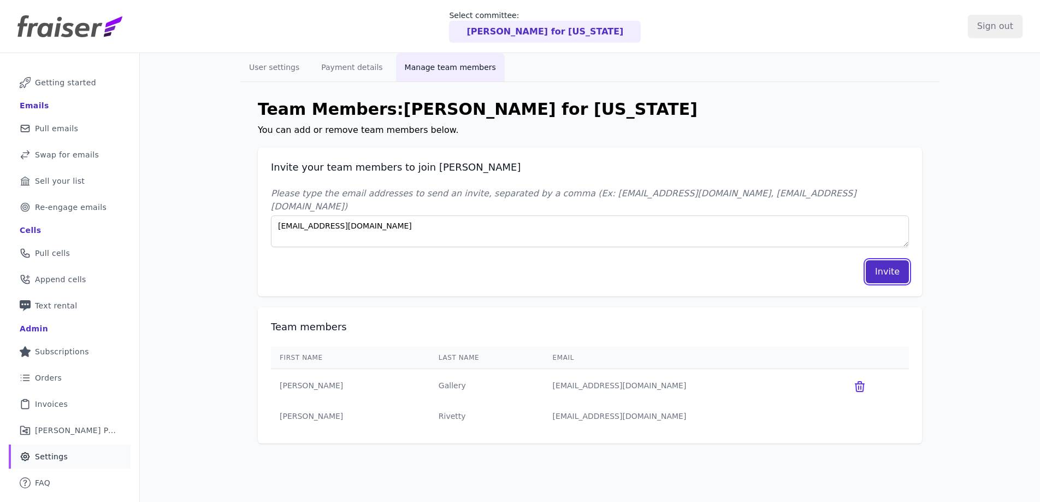
click at [878, 260] on button "Invite" at bounding box center [887, 271] width 43 height 23
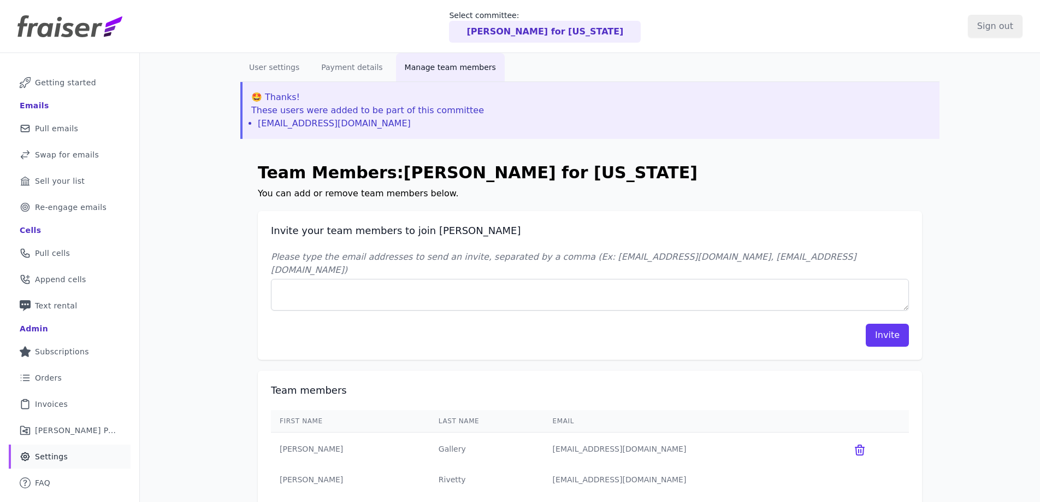
click at [533, 26] on p "[PERSON_NAME] for [US_STATE]" at bounding box center [545, 31] width 157 height 13
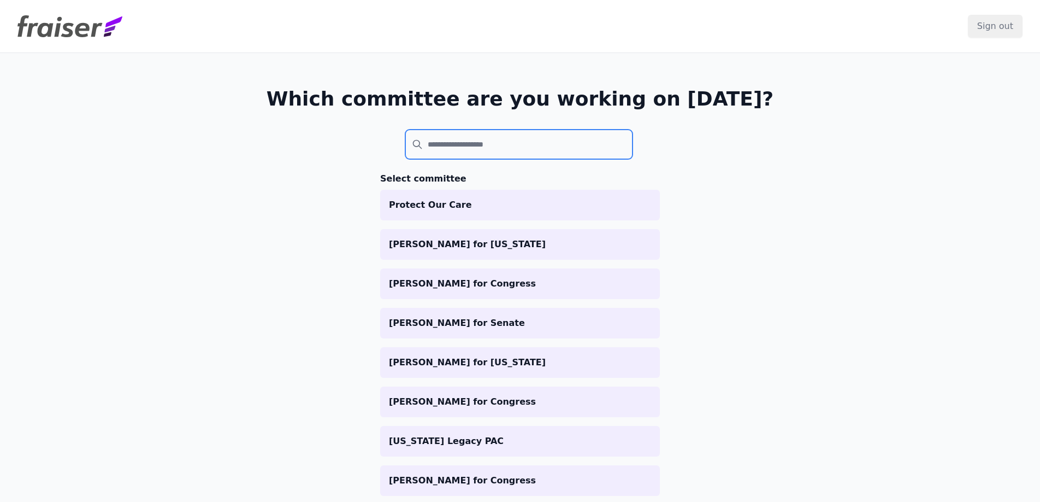
click at [488, 155] on input "search" at bounding box center [518, 144] width 227 height 30
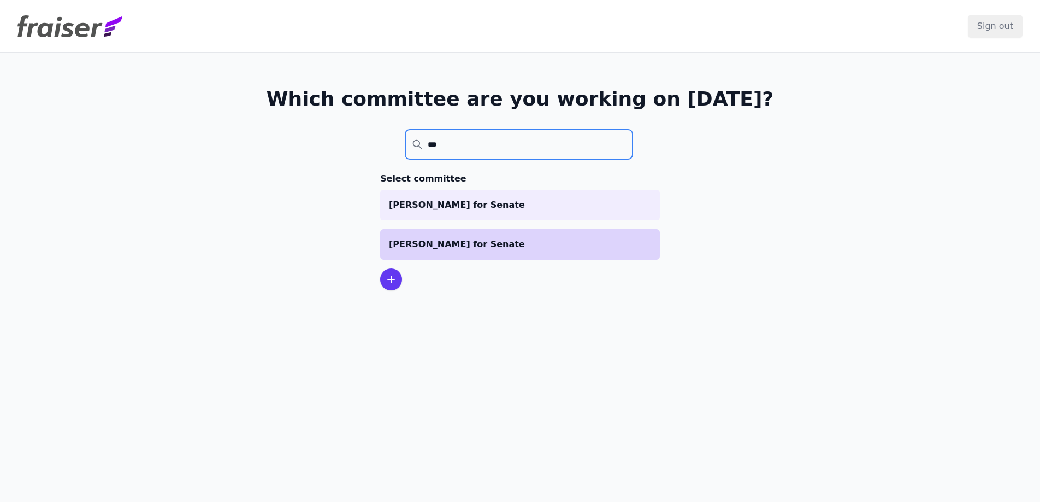
type input "***"
click at [543, 250] on p "[PERSON_NAME] for Senate" at bounding box center [520, 244] width 262 height 13
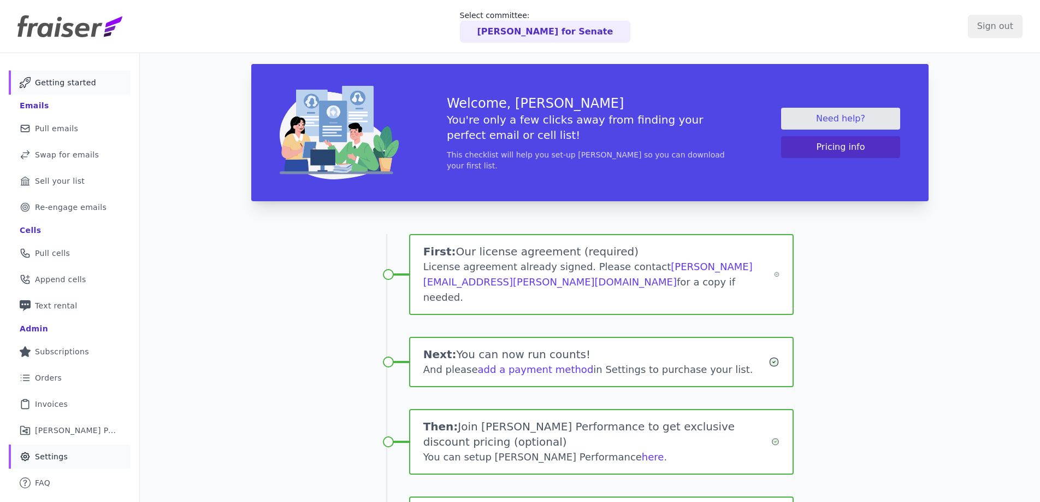
click at [57, 456] on span "Settings" at bounding box center [51, 456] width 33 height 11
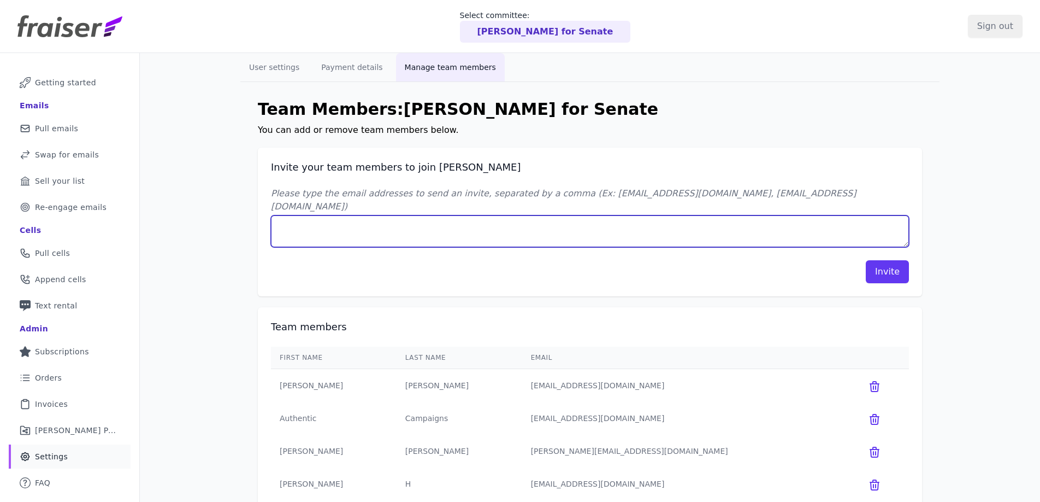
click at [351, 226] on textarea "Please type the email addresses to send an invite, separated by a comma (Ex: jo…" at bounding box center [590, 231] width 638 height 32
paste textarea "rli@authentic.org"
type textarea "rli@authentic.org"
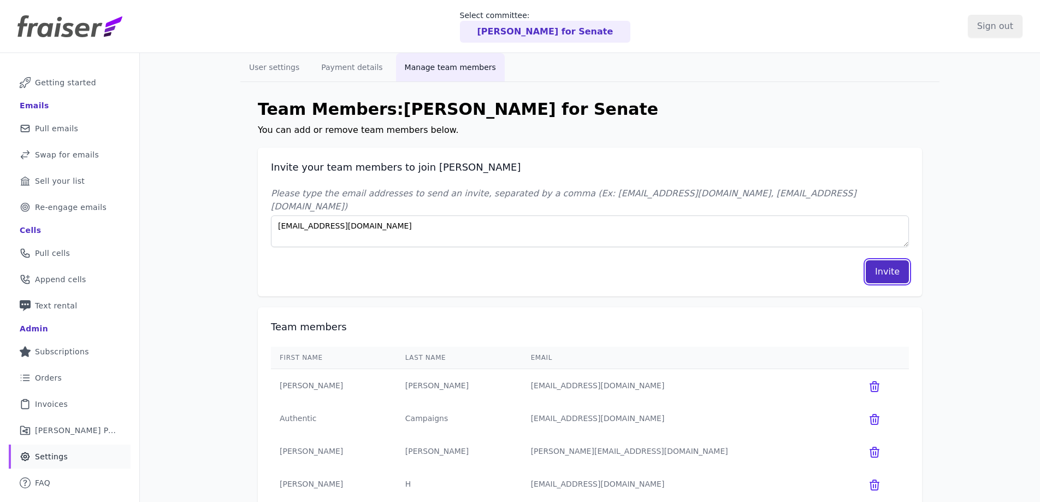
click at [889, 261] on button "Invite" at bounding box center [887, 271] width 43 height 23
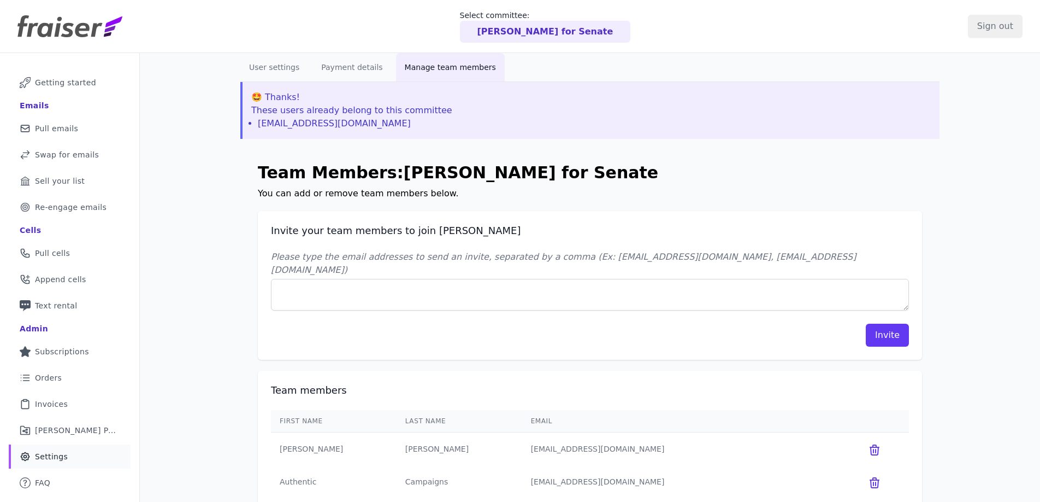
click at [512, 30] on p "[PERSON_NAME] for Senate" at bounding box center [546, 31] width 136 height 13
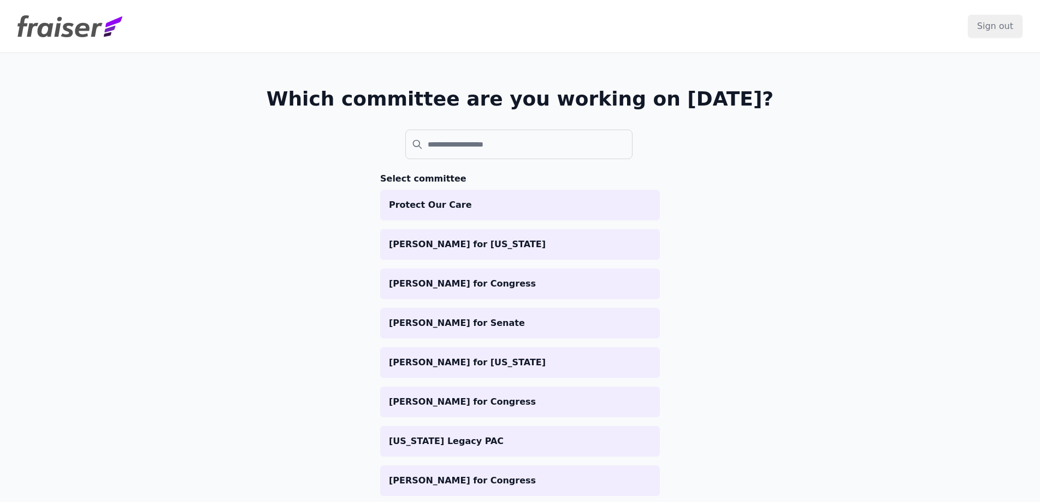
click at [512, 31] on header "Sign out" at bounding box center [520, 26] width 1040 height 53
click at [496, 135] on input "search" at bounding box center [518, 144] width 227 height 30
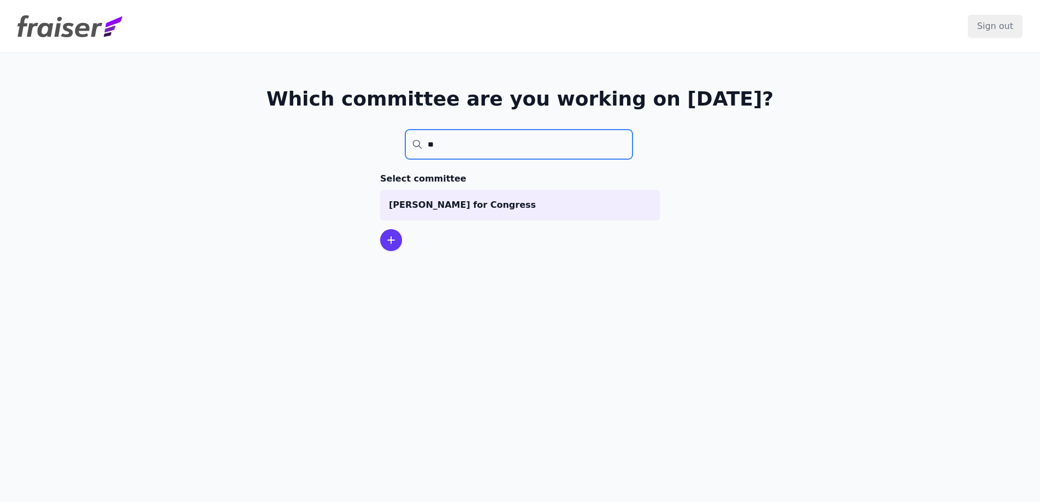
type input "***"
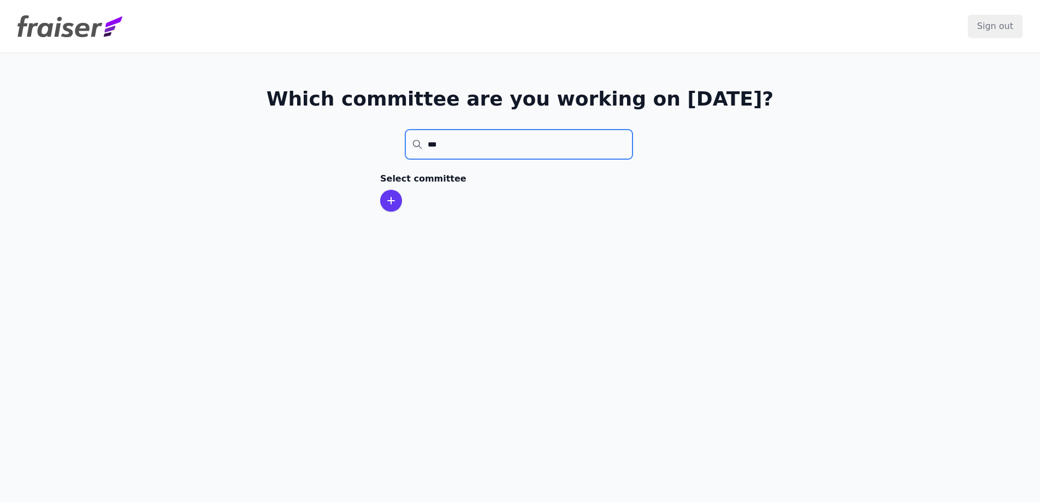
click at [624, 144] on input "***" at bounding box center [518, 144] width 227 height 30
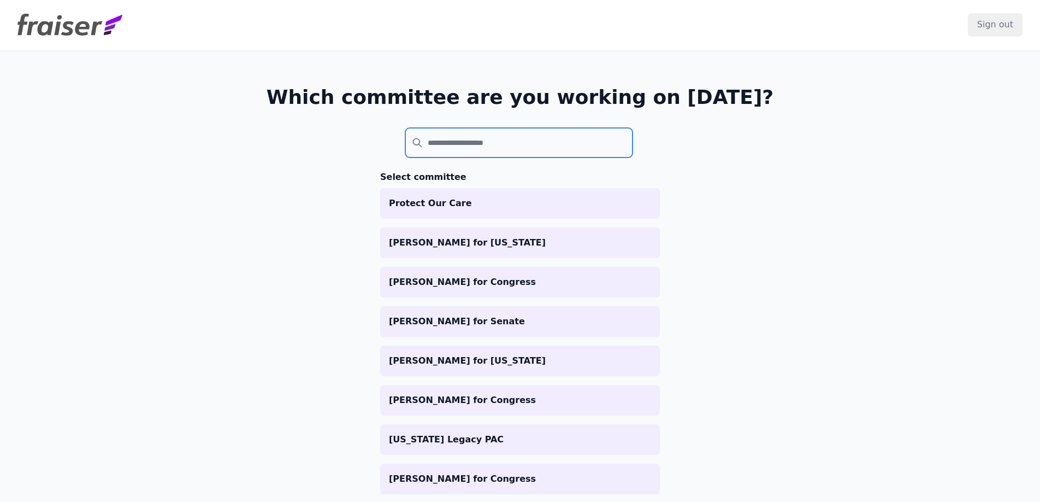
scroll to position [2, 0]
